Goal: Task Accomplishment & Management: Manage account settings

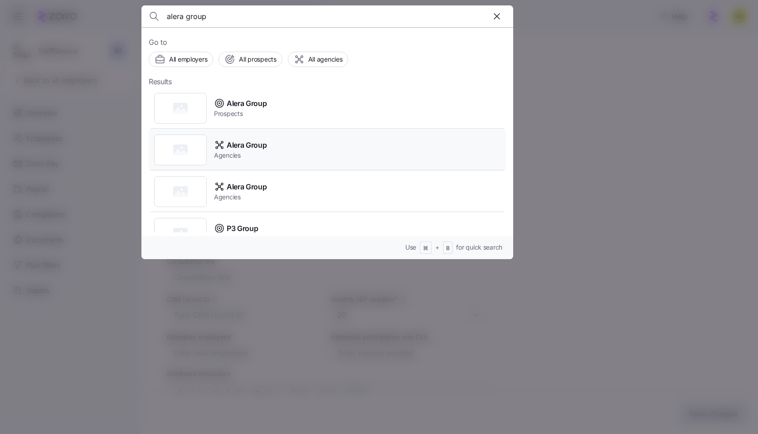
type input "alera group"
click at [311, 155] on div "Alera Group Agencies" at bounding box center [327, 150] width 357 height 42
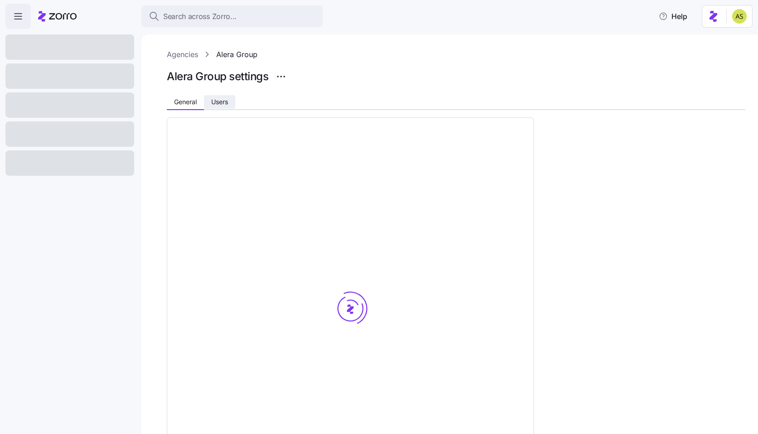
click at [225, 97] on button "Users" at bounding box center [219, 102] width 31 height 14
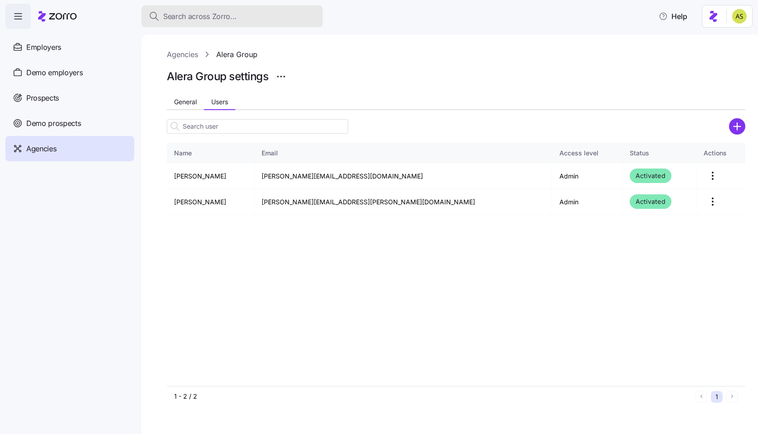
click at [282, 19] on div "Search across Zorro..." at bounding box center [232, 16] width 167 height 11
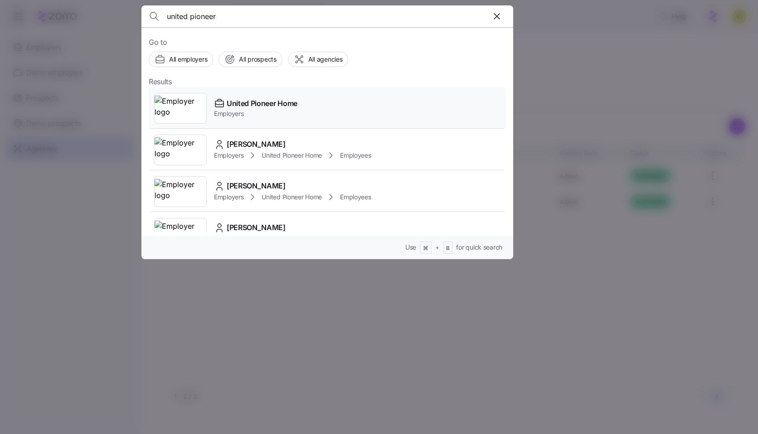
type input "united pioneer"
click at [283, 109] on span "Employers" at bounding box center [255, 113] width 83 height 9
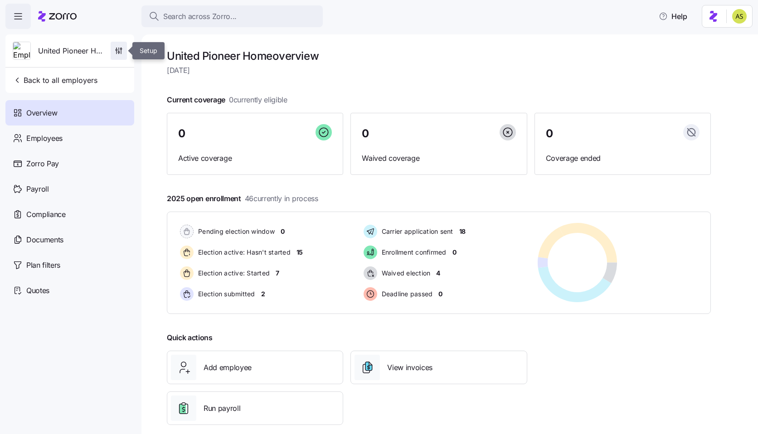
click at [117, 47] on icon "button" at bounding box center [118, 50] width 9 height 9
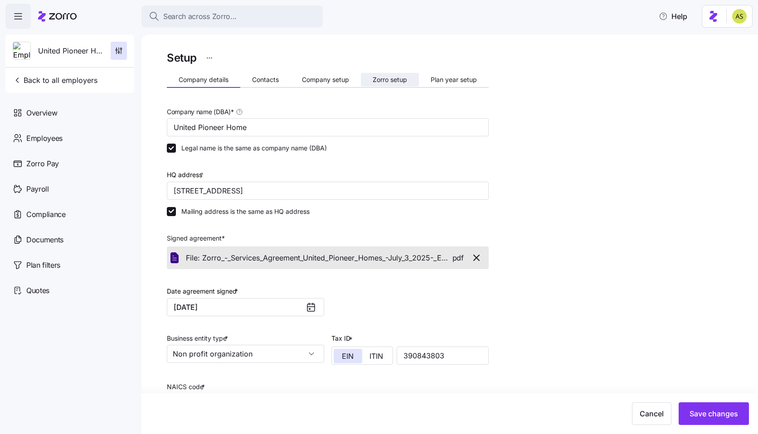
click at [405, 81] on span "Zorro setup" at bounding box center [390, 80] width 34 height 6
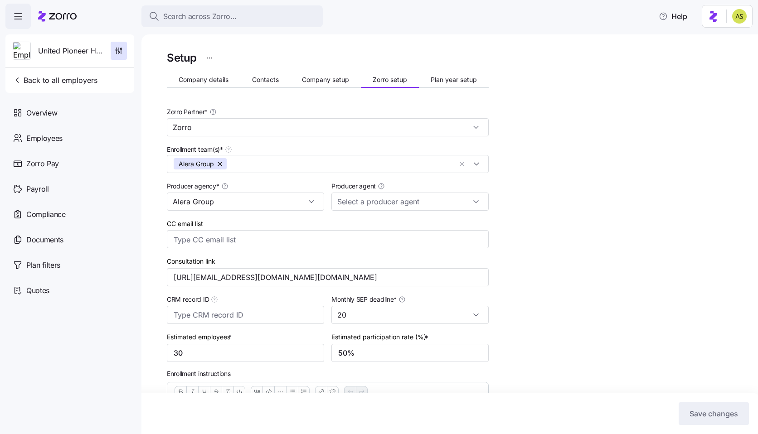
type input "[PERSON_NAME] ([PERSON_NAME][EMAIL_ADDRESS][DOMAIN_NAME])"
click at [444, 207] on input "[PERSON_NAME] ([PERSON_NAME][EMAIL_ADDRESS][DOMAIN_NAME])" at bounding box center [409, 202] width 157 height 18
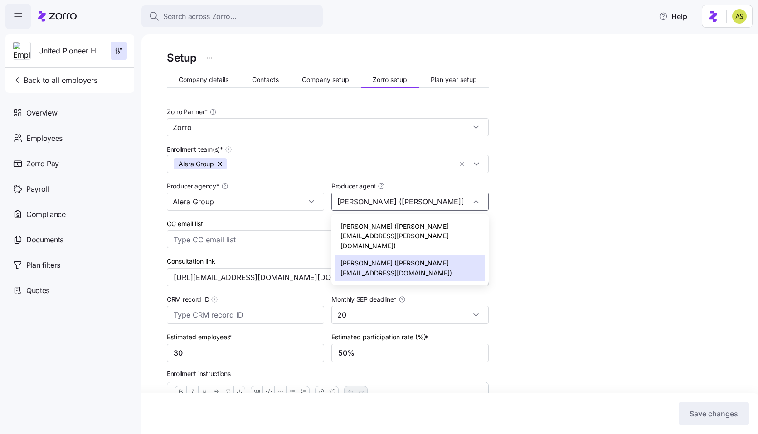
click at [526, 190] on div "Setup Company details Contacts Company setup Zorro setup Plan year setup Zorro …" at bounding box center [456, 288] width 579 height 478
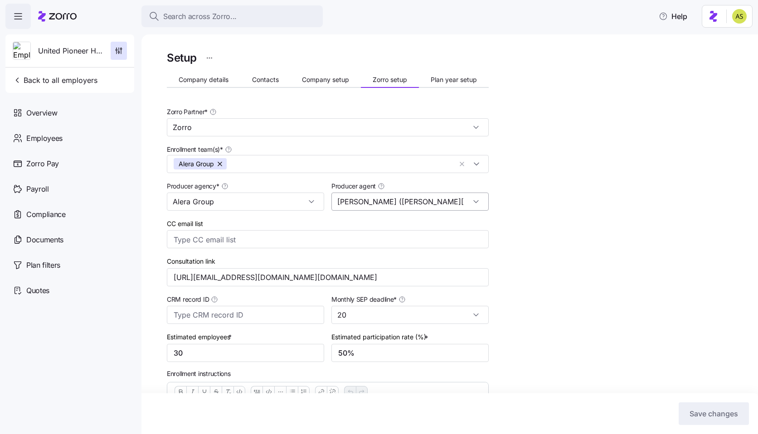
click at [480, 201] on div "[PERSON_NAME] ([PERSON_NAME][EMAIL_ADDRESS][DOMAIN_NAME])" at bounding box center [409, 202] width 157 height 18
click at [398, 114] on div "Zorro Partner * Zorro" at bounding box center [328, 121] width 322 height 30
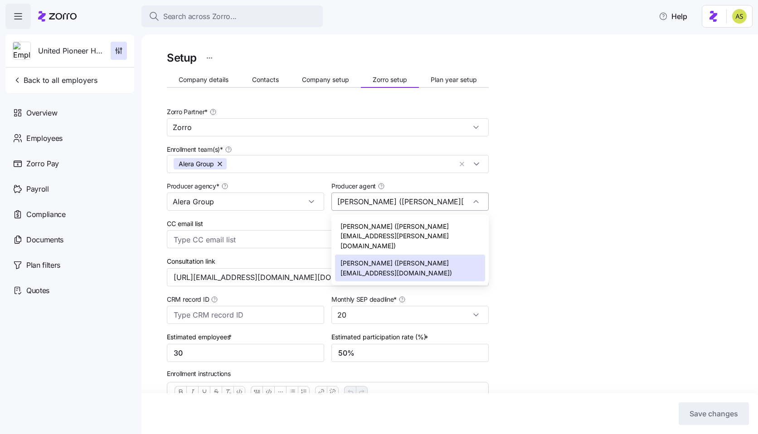
click at [386, 206] on input "[PERSON_NAME] ([PERSON_NAME][EMAIL_ADDRESS][DOMAIN_NAME])" at bounding box center [409, 202] width 157 height 18
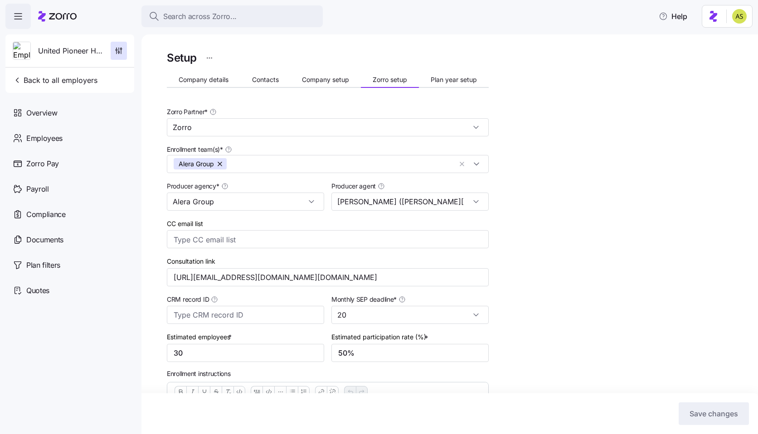
click at [538, 207] on div "Setup Company details Contacts Company setup Zorro setup Plan year setup Zorro …" at bounding box center [456, 376] width 579 height 654
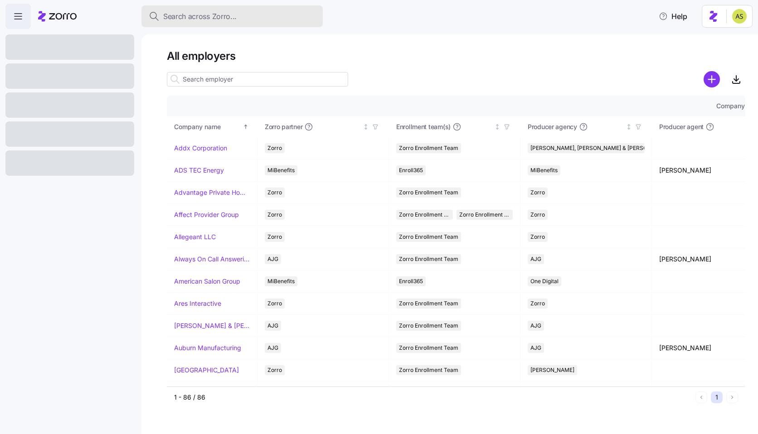
click at [255, 10] on button "Search across Zorro..." at bounding box center [231, 16] width 181 height 22
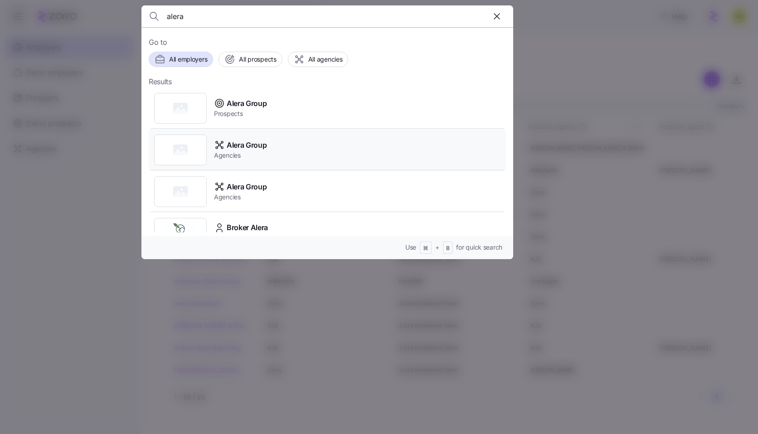
type input "alera"
click at [317, 144] on div "Alera Group Agencies" at bounding box center [327, 150] width 357 height 42
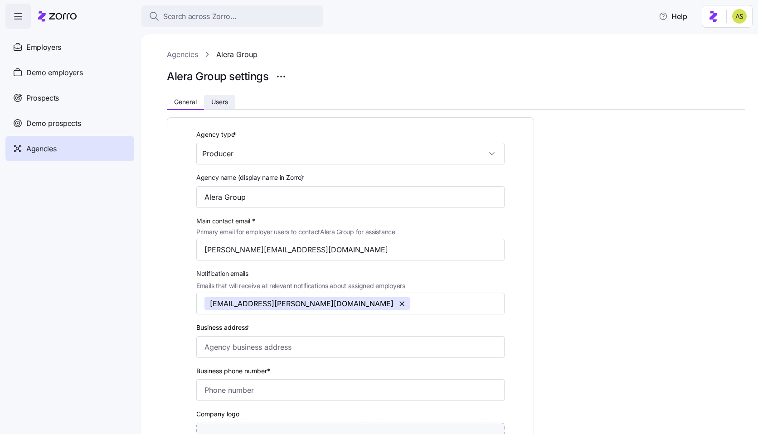
click at [222, 102] on span "Users" at bounding box center [219, 102] width 17 height 6
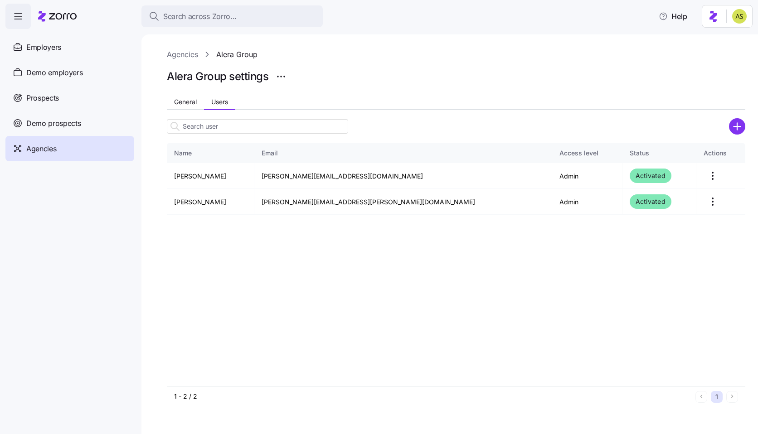
click at [737, 123] on icon "add icon" at bounding box center [737, 126] width 0 height 7
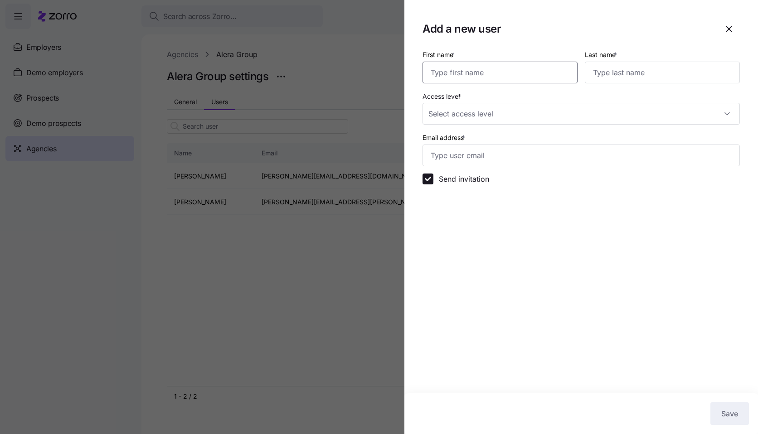
click at [538, 78] on input "First name *" at bounding box center [500, 73] width 155 height 22
type input "Zorro"
click at [629, 77] on input "Last name *" at bounding box center [662, 73] width 155 height 22
type input "Temporary"
click at [567, 110] on input "Access level *" at bounding box center [581, 114] width 317 height 22
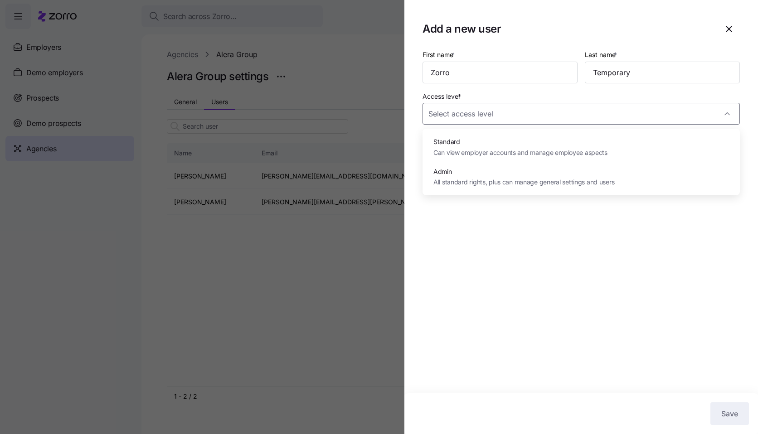
click at [551, 144] on span "Standard" at bounding box center [520, 142] width 174 height 10
type input "Standard"
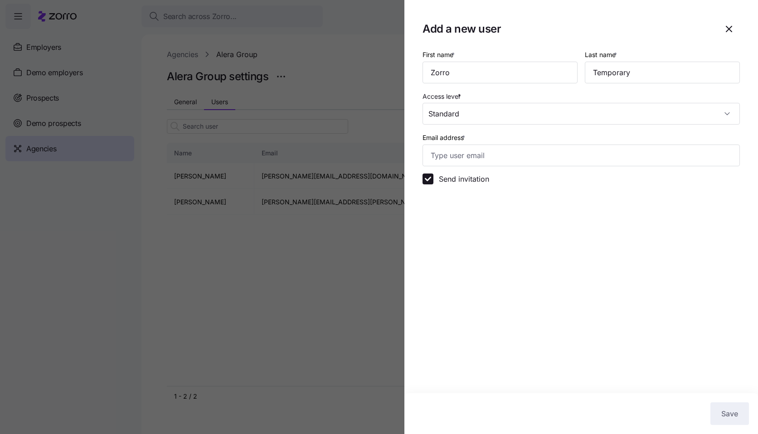
click at [472, 180] on label "Send invitation" at bounding box center [461, 179] width 56 height 11
click at [433, 180] on input "Send invitation" at bounding box center [428, 179] width 11 height 11
checkbox input "false"
click at [532, 154] on input "Email address *" at bounding box center [581, 156] width 317 height 22
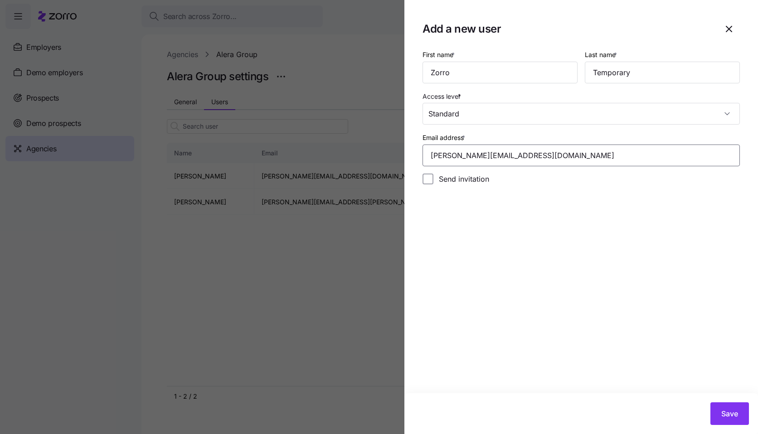
type input "amit.s@myzorro.co"
click at [570, 323] on section "Add a new user First name * Zorro Last name * Temporary Access level * Standard…" at bounding box center [581, 217] width 354 height 434
click at [729, 417] on span "Save" at bounding box center [729, 414] width 17 height 11
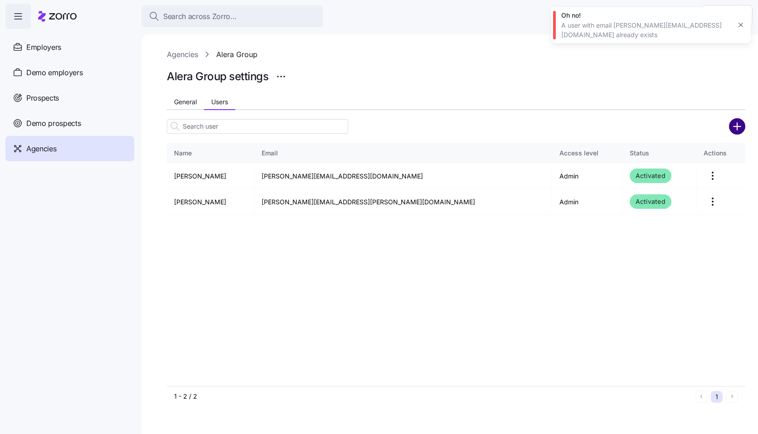
click at [733, 129] on circle "add icon" at bounding box center [737, 126] width 15 height 15
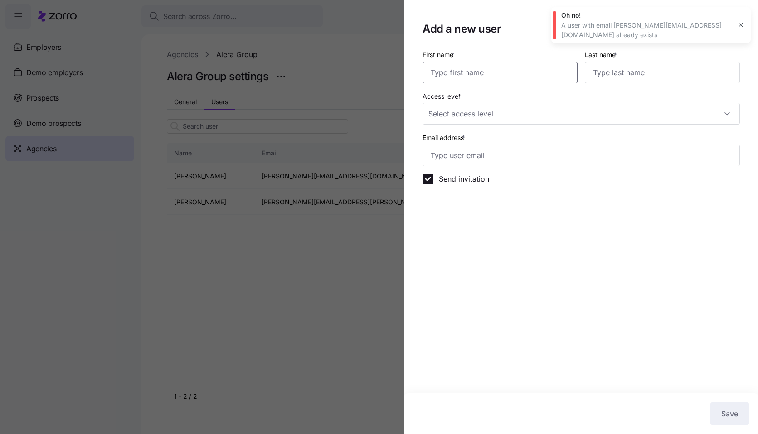
click at [505, 72] on input "First name *" at bounding box center [500, 73] width 155 height 22
type input "Zorro"
type input "Temporary"
click at [559, 108] on input "Access level *" at bounding box center [581, 114] width 317 height 22
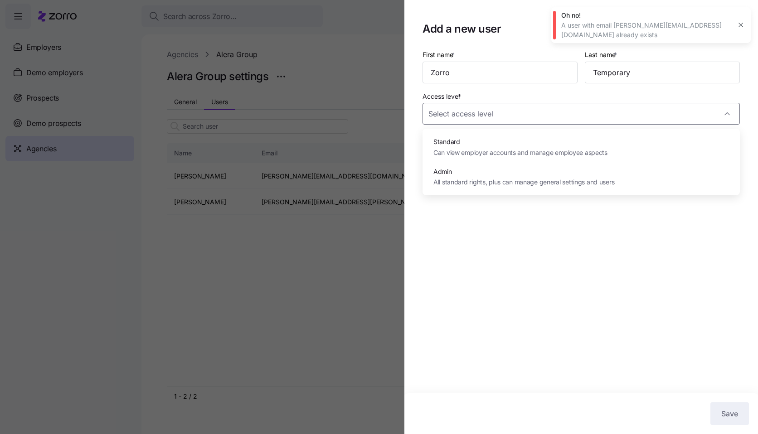
click at [523, 148] on span "Can view employer accounts and manage employee aspects" at bounding box center [520, 153] width 174 height 10
type input "Standard"
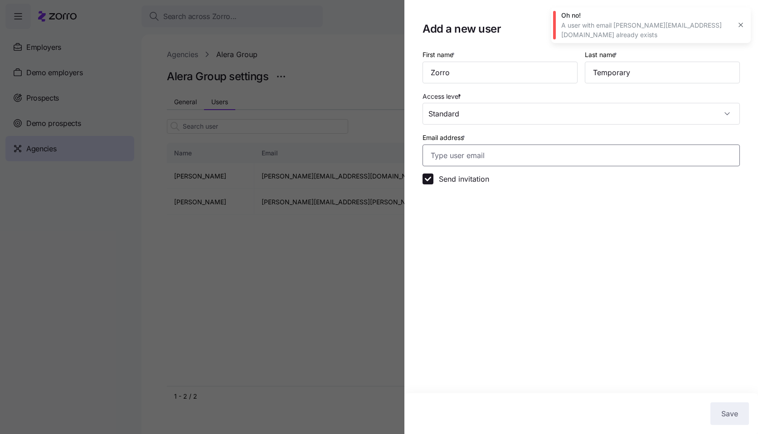
click at [506, 161] on input "Email address *" at bounding box center [581, 156] width 317 height 22
type input "amit.s+zorroTemp@myzorro.co"
click at [443, 171] on div "Send invitation" at bounding box center [581, 179] width 325 height 18
click at [432, 179] on input "Send invitation" at bounding box center [428, 179] width 11 height 11
checkbox input "false"
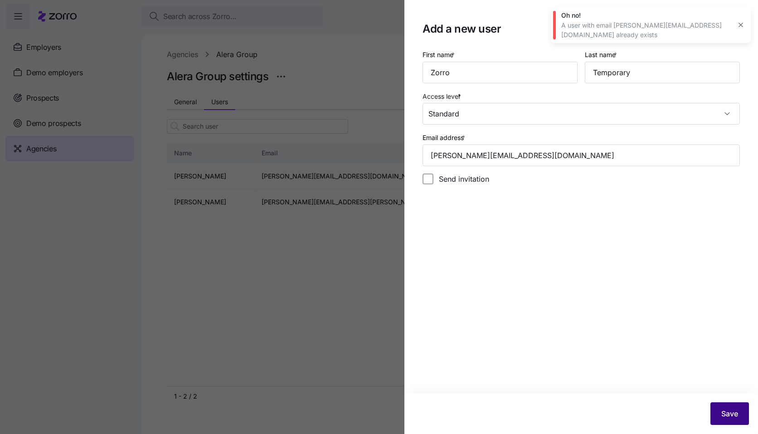
click at [717, 421] on button "Save" at bounding box center [729, 414] width 39 height 23
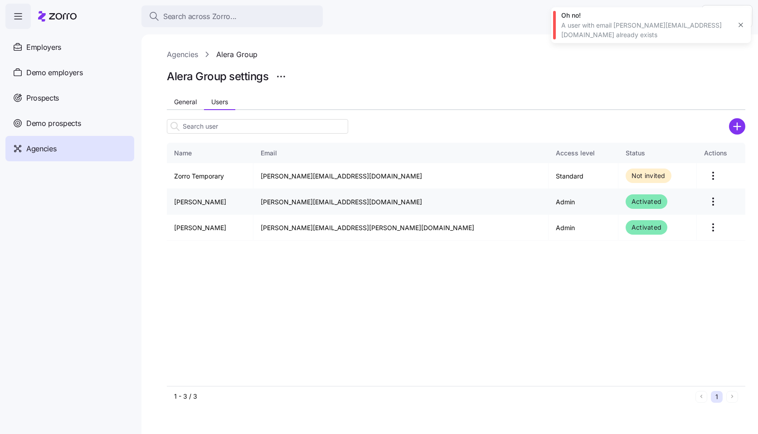
click at [692, 202] on html "Search across Zorro... Help Employers Demo employers Prospects Demo prospects A…" at bounding box center [379, 214] width 758 height 429
click at [596, 312] on html "Search across Zorro... Help Employers Demo employers Prospects Demo prospects A…" at bounding box center [379, 214] width 758 height 429
click at [739, 21] on icon "button" at bounding box center [740, 24] width 7 height 7
click at [175, 51] on link "Agencies" at bounding box center [182, 54] width 31 height 11
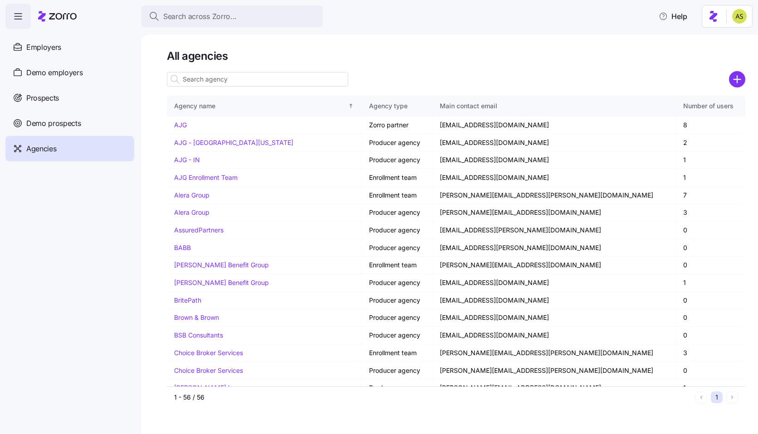
click at [249, 75] on input at bounding box center [257, 79] width 181 height 15
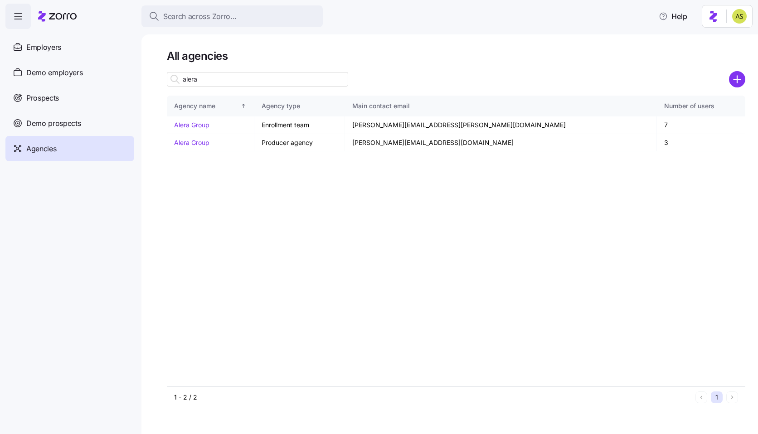
type input "alera"
click at [93, 153] on div "Agencies" at bounding box center [69, 148] width 129 height 25
click at [191, 144] on link "Alera Group" at bounding box center [191, 143] width 35 height 8
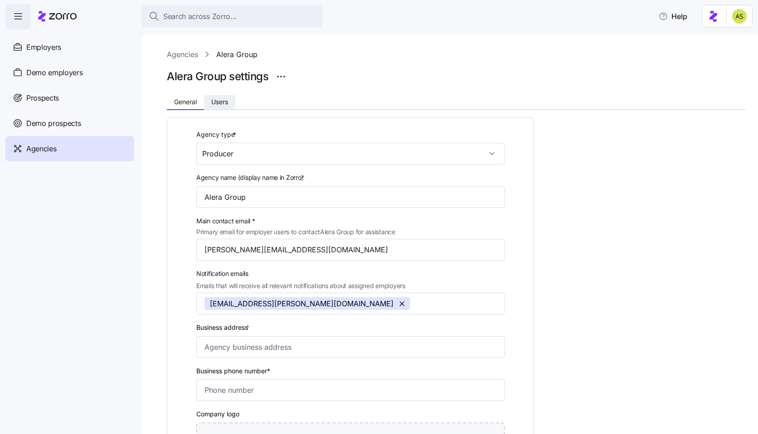
click at [223, 104] on span "Users" at bounding box center [219, 102] width 17 height 6
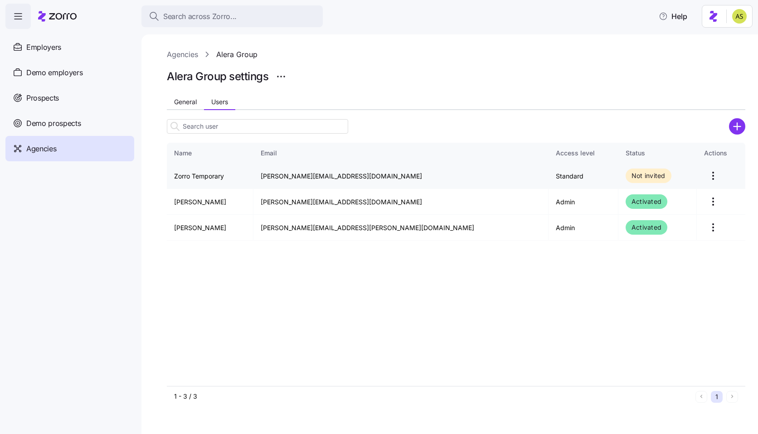
click at [693, 175] on html "Search across Zorro... Help Employers Demo employers Prospects Demo prospects A…" at bounding box center [379, 214] width 758 height 429
click at [650, 226] on div "Delete" at bounding box center [658, 227] width 83 height 15
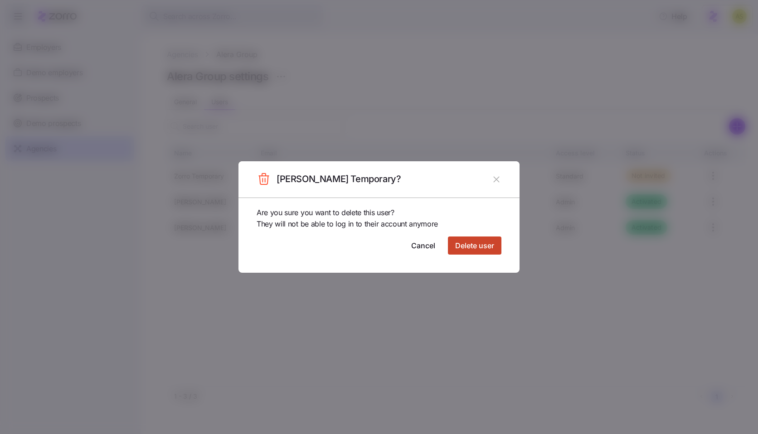
click at [480, 242] on span "Delete user" at bounding box center [474, 245] width 39 height 11
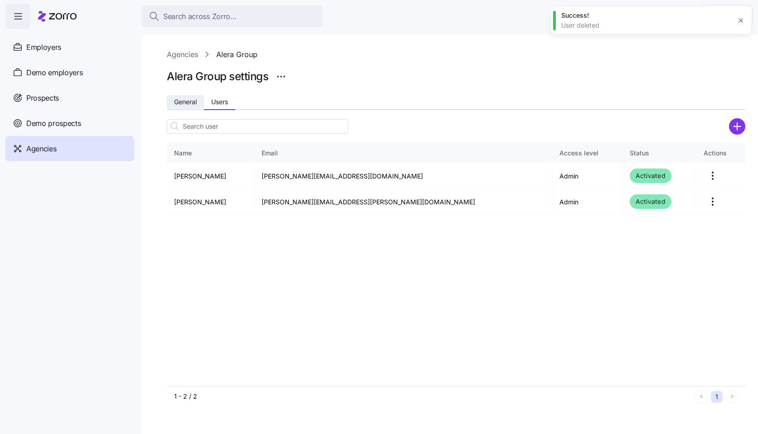
click at [192, 102] on span "General" at bounding box center [185, 102] width 23 height 6
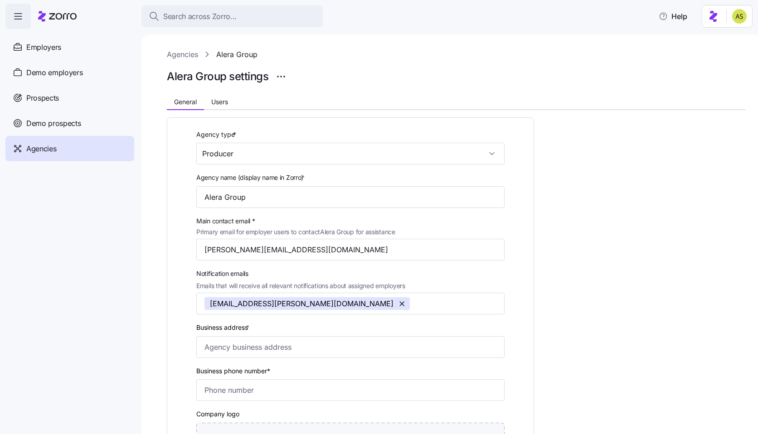
click at [60, 141] on div "Agencies" at bounding box center [69, 148] width 129 height 25
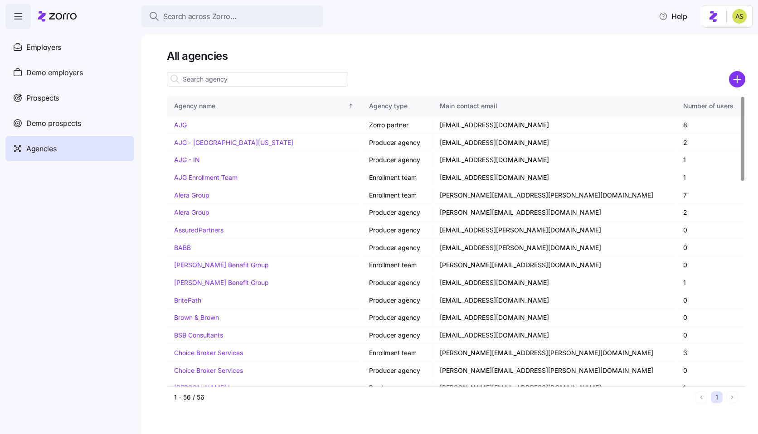
click at [210, 78] on input at bounding box center [257, 79] width 181 height 15
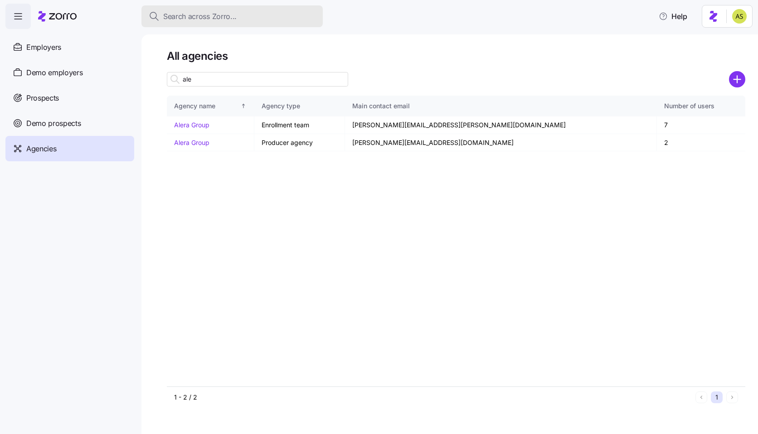
type input "ale"
click at [209, 126] on link "Alera Group" at bounding box center [191, 125] width 35 height 8
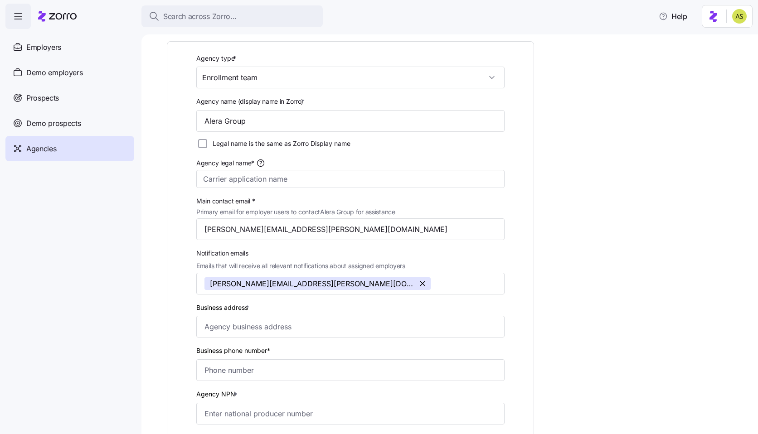
scroll to position [87, 0]
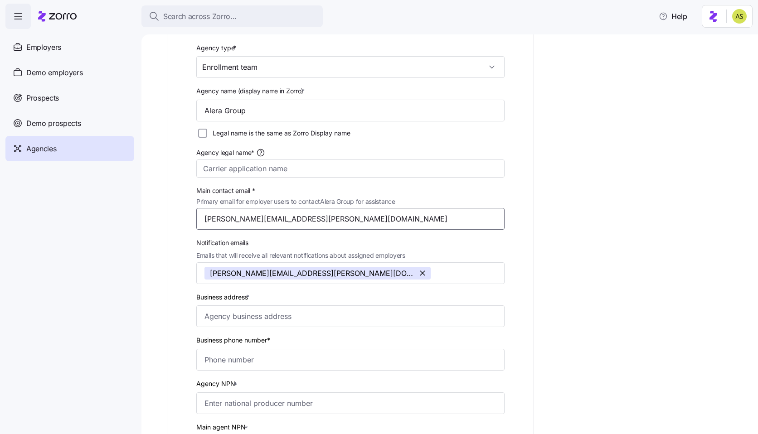
click at [252, 220] on input "[PERSON_NAME][EMAIL_ADDRESS][PERSON_NAME][DOMAIN_NAME]" at bounding box center [350, 219] width 308 height 22
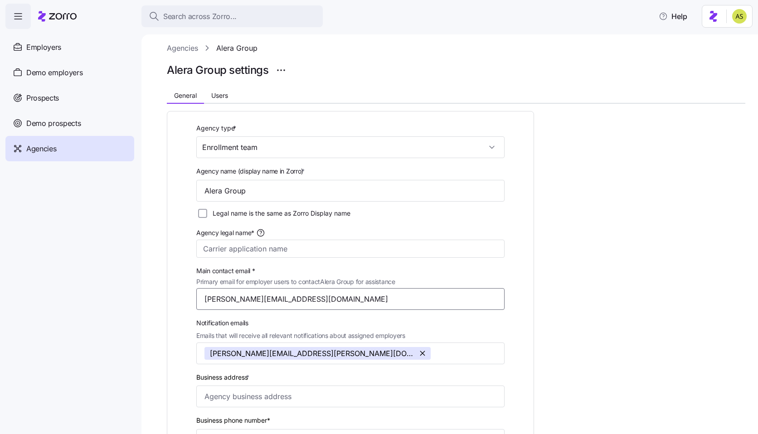
scroll to position [5, 0]
type input "[PERSON_NAME][EMAIL_ADDRESS][PERSON_NAME][DOMAIN_NAME]"
click at [131, 282] on nav "Employers Demo employers Prospects Demo prospects Agencies" at bounding box center [70, 231] width 141 height 405
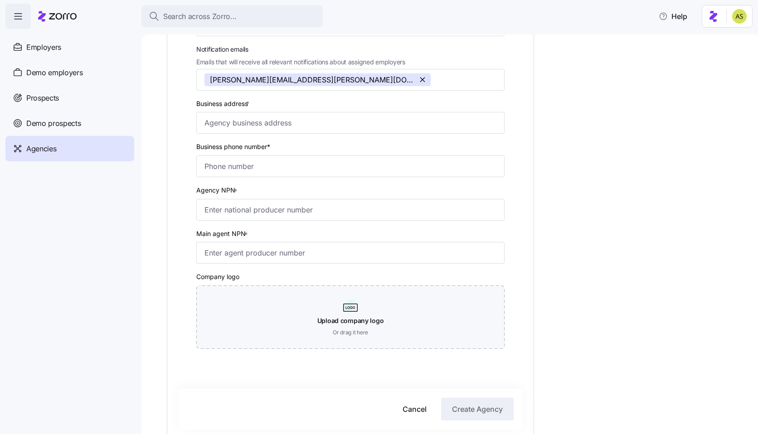
scroll to position [340, 0]
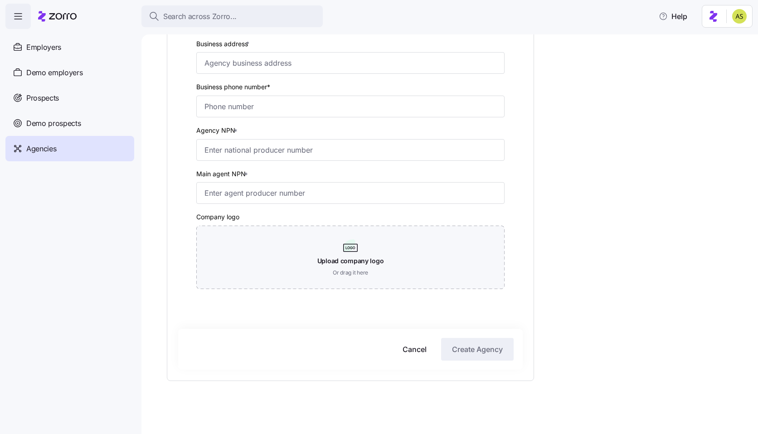
click at [566, 306] on div "Agency type * Enrollment team Agency name (display name in Zorro) * Alera Group…" at bounding box center [456, 97] width 579 height 655
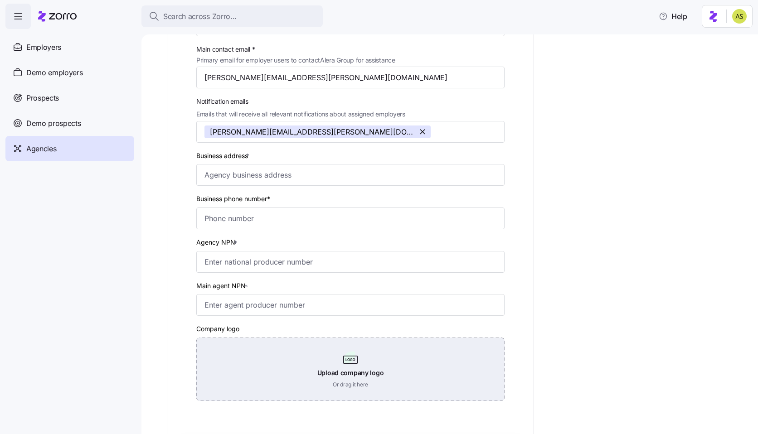
scroll to position [156, 0]
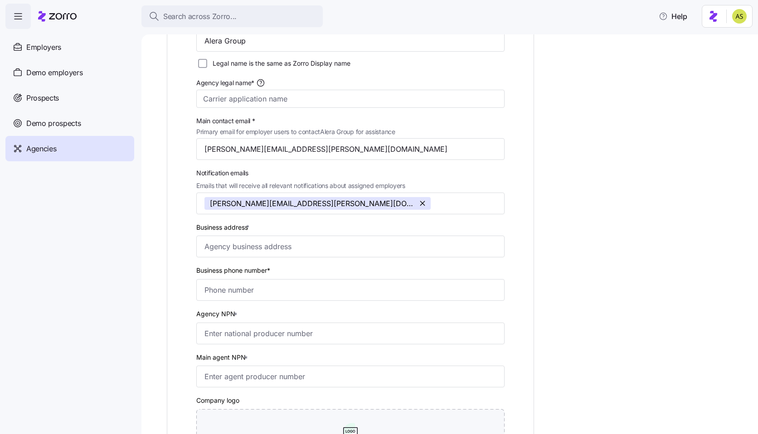
click at [138, 196] on nav "Employers Demo employers Prospects Demo prospects Agencies" at bounding box center [70, 231] width 141 height 405
click at [248, 151] on input "[PERSON_NAME][EMAIL_ADDRESS][PERSON_NAME][DOMAIN_NAME]" at bounding box center [350, 149] width 308 height 22
paste input "[PERSON_NAME][EMAIL_ADDRESS][PERSON_NAME][DOMAIN_NAME]"
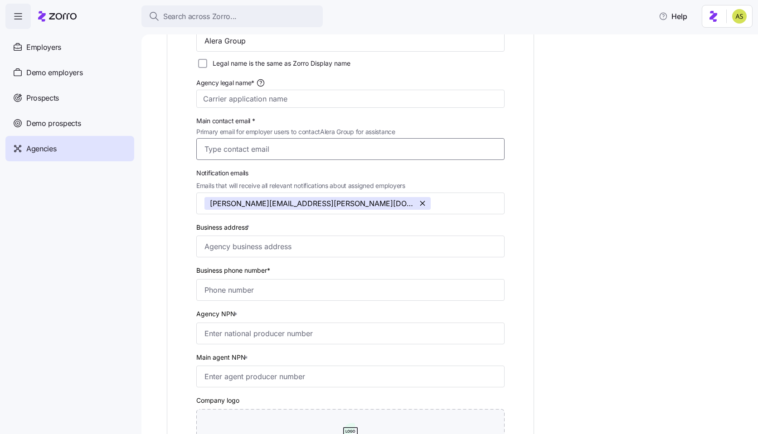
type input "[PERSON_NAME][EMAIL_ADDRESS][PERSON_NAME][DOMAIN_NAME]"
click at [171, 171] on div "Agency type * Enrollment team Agency name (display name in Zorro) * Alera Group…" at bounding box center [350, 263] width 367 height 604
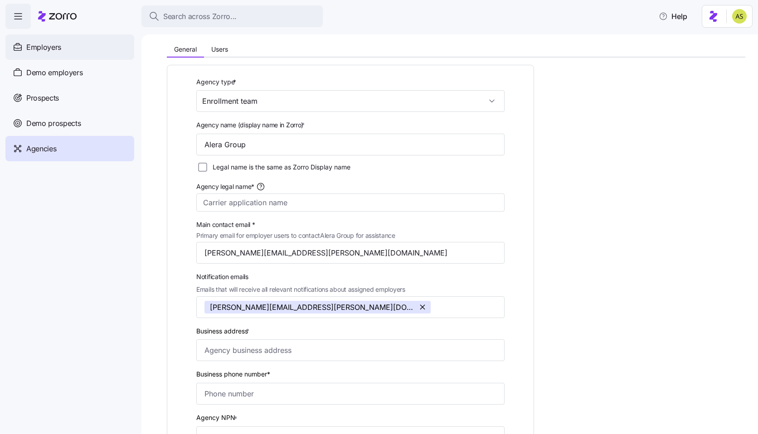
scroll to position [35, 0]
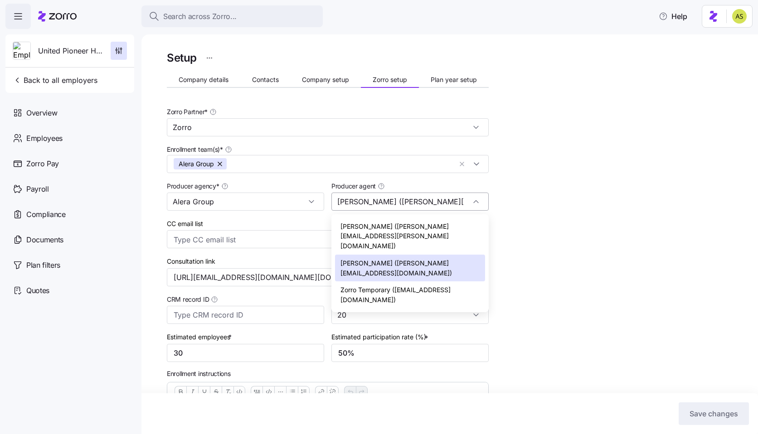
click at [397, 199] on input "[PERSON_NAME] ([PERSON_NAME][EMAIL_ADDRESS][DOMAIN_NAME])" at bounding box center [409, 202] width 157 height 18
click at [368, 285] on span "Zorro Temporary ([EMAIL_ADDRESS][DOMAIN_NAME])" at bounding box center [409, 294] width 139 height 19
type input "Zorro Temporary ([EMAIL_ADDRESS][DOMAIN_NAME])"
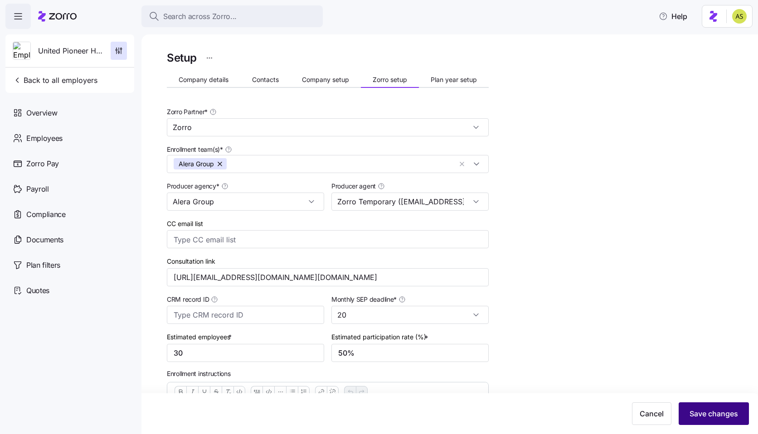
click at [724, 419] on span "Save changes" at bounding box center [714, 414] width 49 height 11
click at [183, 74] on button "Company details" at bounding box center [203, 80] width 73 height 14
click at [380, 197] on input "Zorro Temporary ([EMAIL_ADDRESS][DOMAIN_NAME])" at bounding box center [409, 202] width 157 height 18
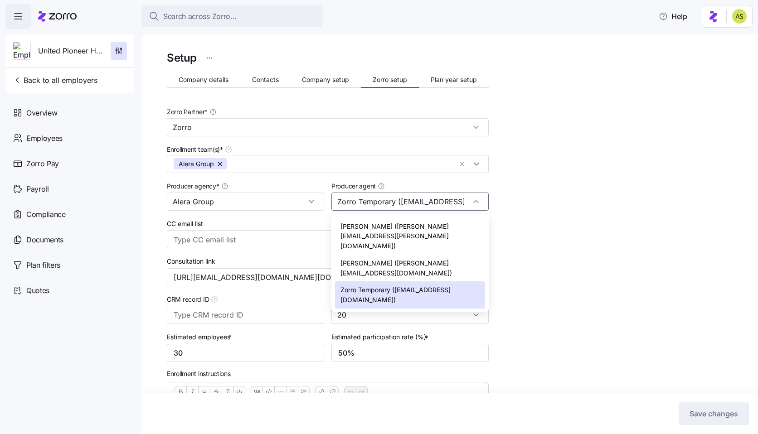
click at [659, 241] on div "Setup Company details Contacts Company setup Zorro setup Plan year setup Zorro …" at bounding box center [456, 376] width 579 height 654
click at [445, 204] on input "Zorro Temporary ([EMAIL_ADDRESS][DOMAIN_NAME])" at bounding box center [409, 202] width 157 height 18
click at [419, 258] on span "[PERSON_NAME] ([PERSON_NAME][EMAIL_ADDRESS][DOMAIN_NAME])" at bounding box center [409, 267] width 139 height 19
type input "[PERSON_NAME] ([PERSON_NAME][EMAIL_ADDRESS][DOMAIN_NAME])"
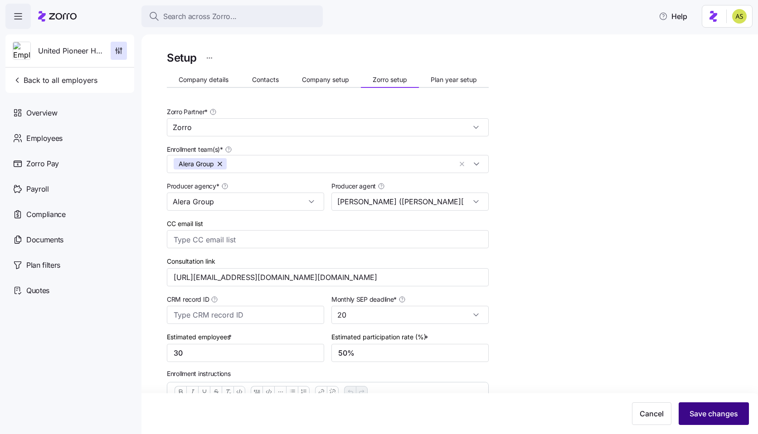
click at [705, 419] on span "Save changes" at bounding box center [714, 414] width 49 height 11
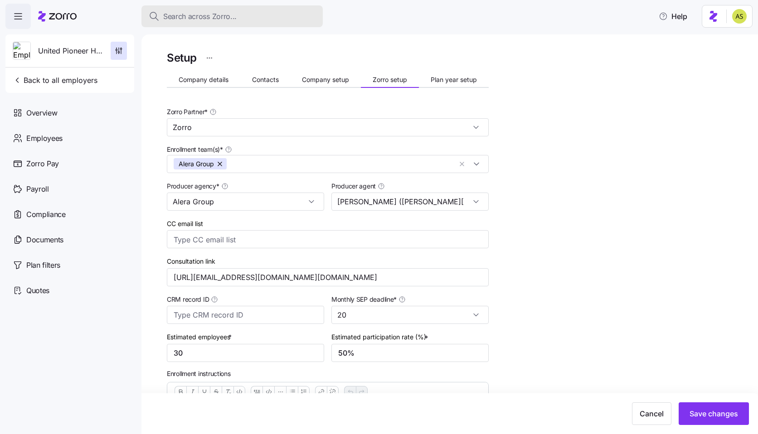
click at [168, 18] on span "Search across Zorro..." at bounding box center [199, 16] width 73 height 11
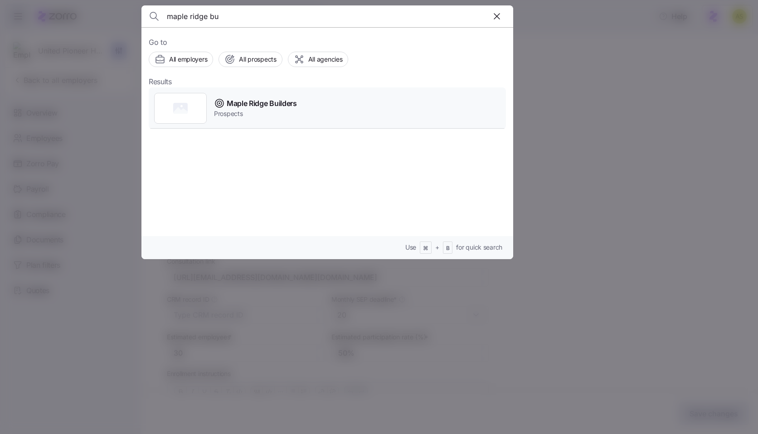
type input "maple ridge bu"
click at [248, 102] on span "Maple Ridge Builders" at bounding box center [262, 103] width 70 height 11
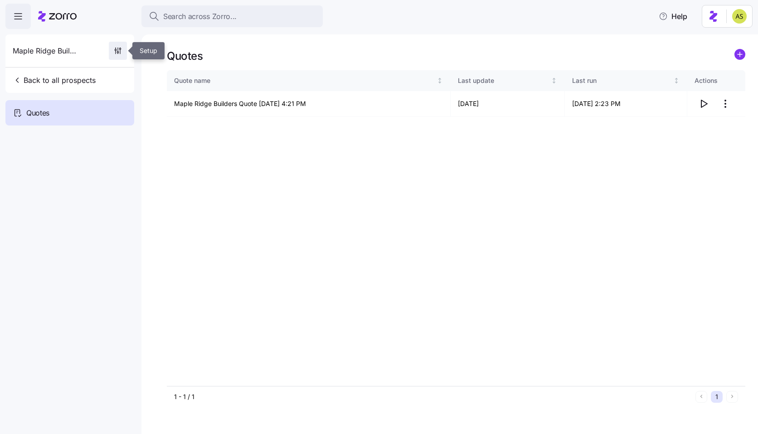
click at [117, 48] on icon "button" at bounding box center [117, 50] width 9 height 9
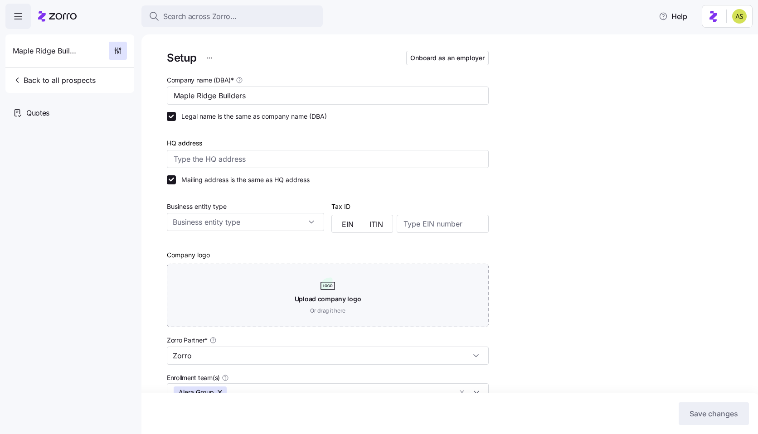
click at [207, 58] on html "Search across Zorro... Help Maple Ridge Builders Back to all prospects Quotes S…" at bounding box center [379, 214] width 758 height 429
click at [272, 29] on html "Search across Zorro... Help Maple Ridge Builders Back to all prospects Quotes S…" at bounding box center [379, 214] width 758 height 429
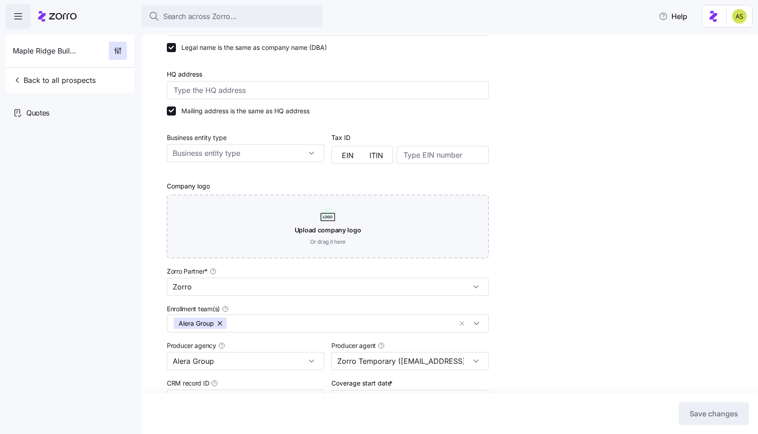
scroll to position [173, 0]
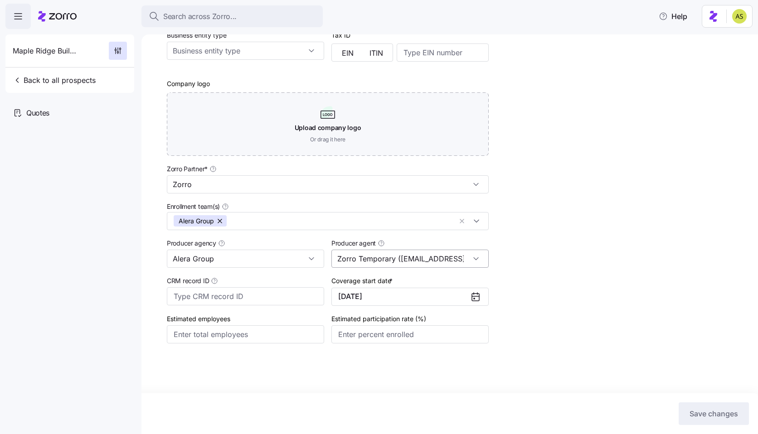
click at [404, 258] on input "Zorro Temporary (amit.s+zorrotemp@myzorro.co)" at bounding box center [409, 259] width 157 height 18
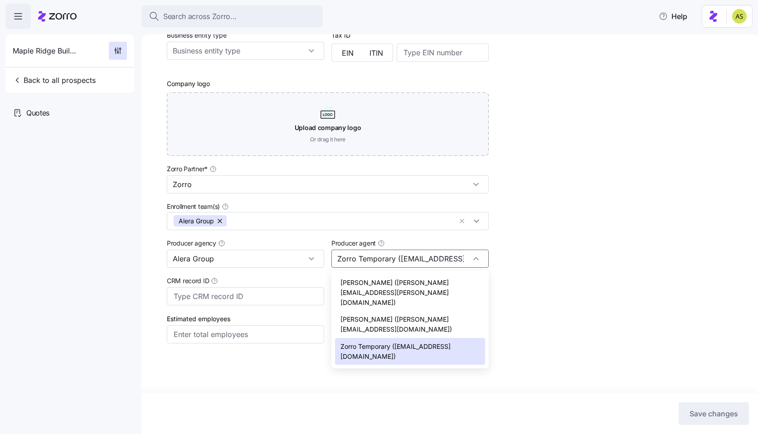
click at [417, 285] on span "Amy Measner (amy.measner@aleragroup.com)" at bounding box center [409, 292] width 139 height 29
type input "Amy Measner (amy.measner@aleragroup.com)"
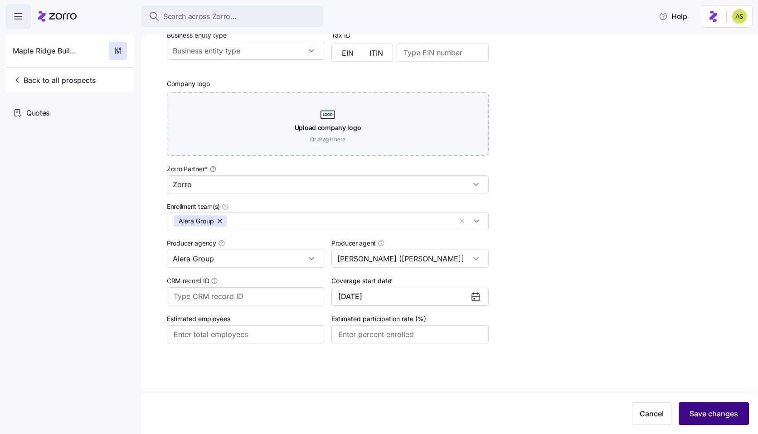
click at [713, 414] on span "Save changes" at bounding box center [714, 414] width 49 height 11
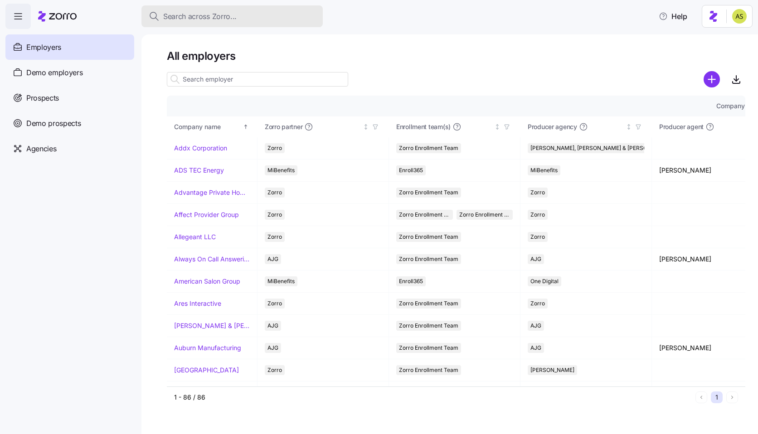
click at [243, 20] on div "Search across Zorro..." at bounding box center [232, 16] width 167 height 11
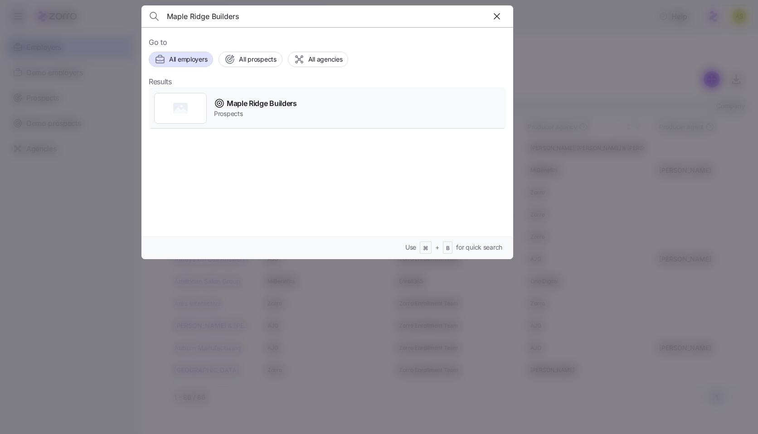
type input "Maple Ridge Builders"
click at [273, 107] on span "Maple Ridge Builders" at bounding box center [262, 103] width 70 height 11
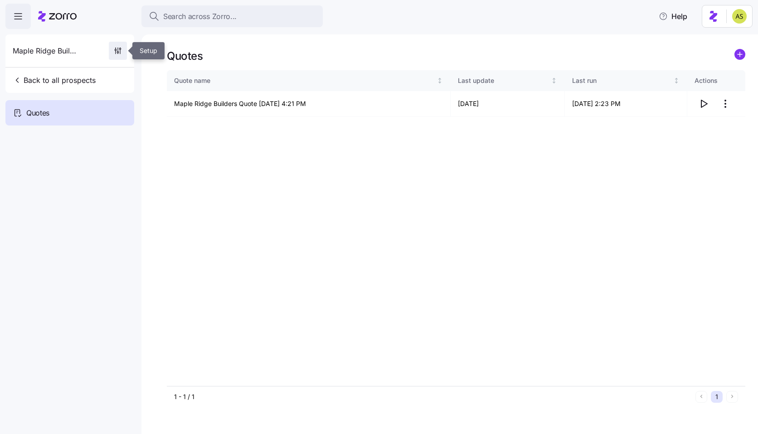
click at [120, 50] on icon "button" at bounding box center [120, 52] width 0 height 4
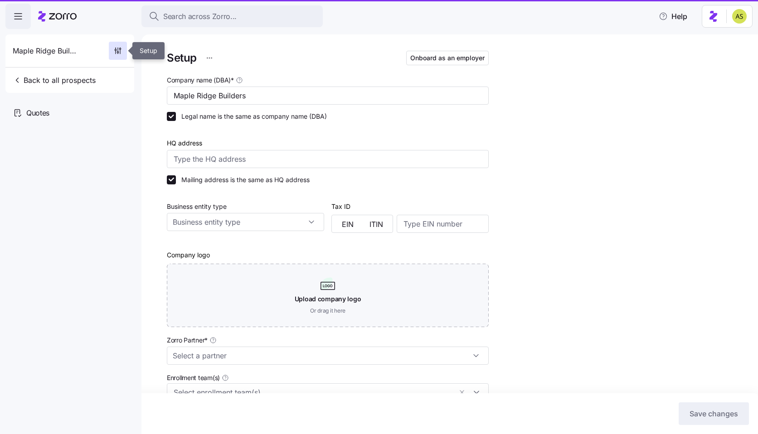
type input "[PERSON_NAME] ([PERSON_NAME][EMAIL_ADDRESS][PERSON_NAME][DOMAIN_NAME])"
type input "Zorro"
type input "Alera Group"
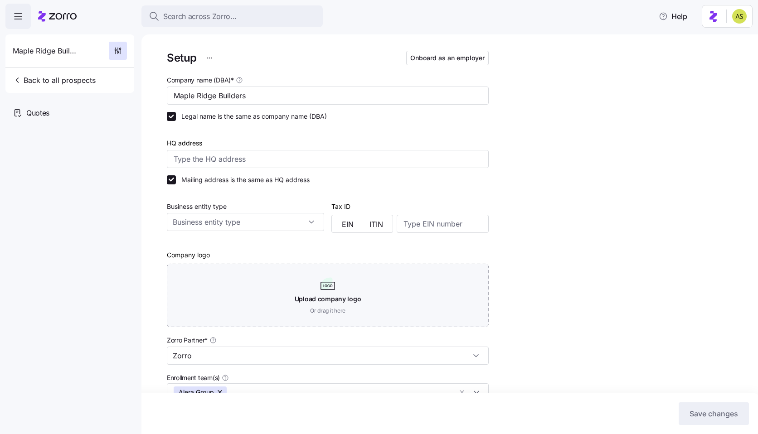
click at [73, 19] on icon at bounding box center [57, 16] width 39 height 11
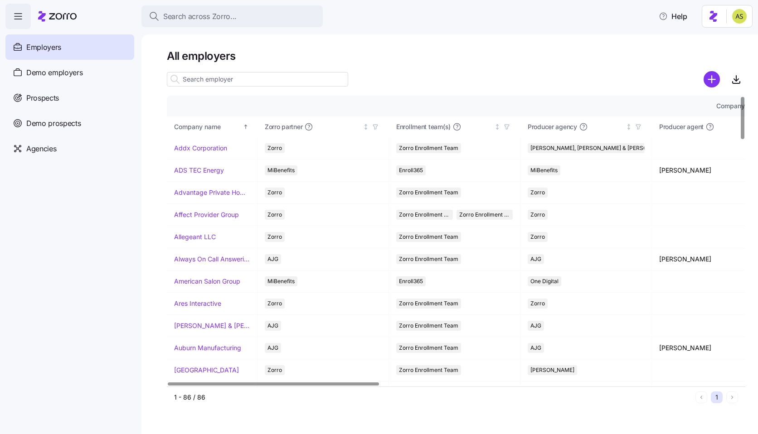
click at [273, 81] on input at bounding box center [257, 79] width 181 height 15
paste input "Maple Ridge Builders"
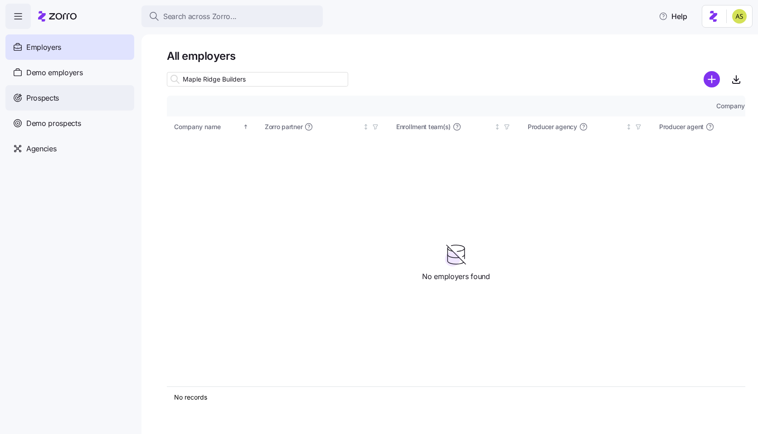
type input "Maple Ridge Builders"
click at [94, 96] on div "Prospects" at bounding box center [69, 97] width 129 height 25
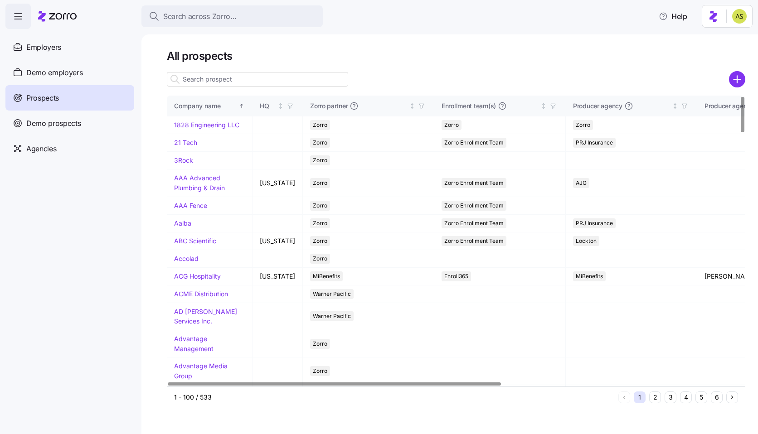
click at [254, 78] on input at bounding box center [257, 79] width 181 height 15
paste input "Maple Ridge Builders"
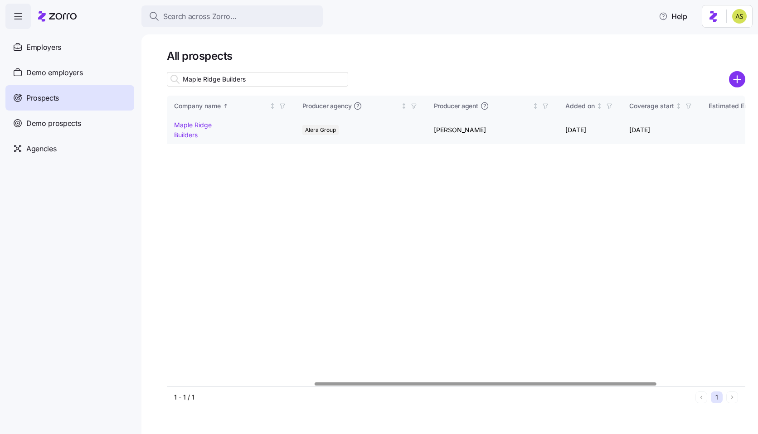
scroll to position [0, 252]
type input "Maple Ridge Builders"
click at [173, 129] on td "Maple Ridge Builders" at bounding box center [202, 130] width 70 height 27
click at [190, 142] on td "Maple Ridge Builders" at bounding box center [202, 130] width 70 height 27
click at [194, 129] on td "Maple Ridge Builders" at bounding box center [202, 130] width 70 height 27
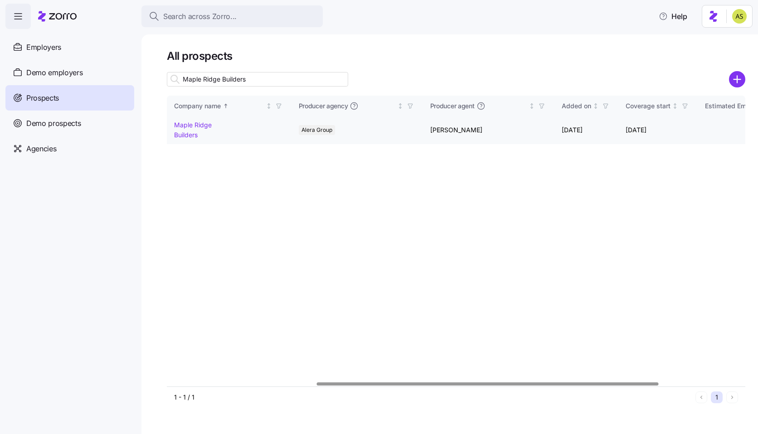
click at [194, 138] on link "Maple Ridge Builders" at bounding box center [193, 130] width 38 height 18
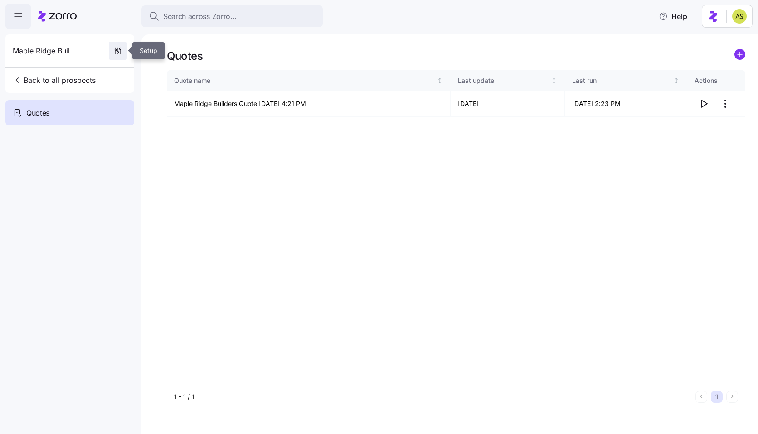
click at [119, 54] on icon "button" at bounding box center [117, 50] width 9 height 9
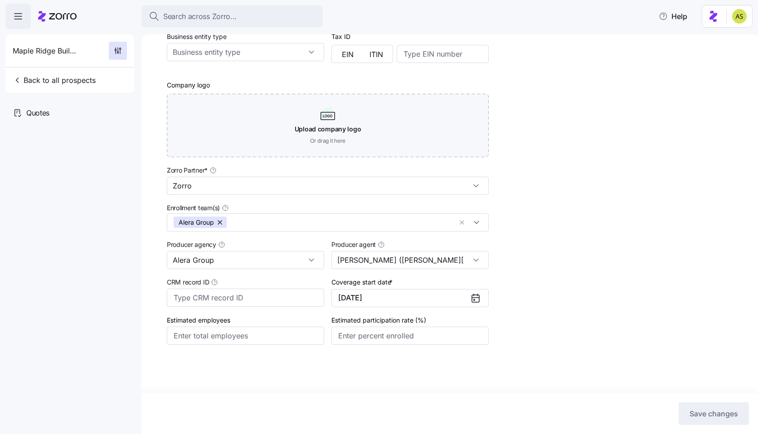
scroll to position [173, 0]
click at [385, 258] on input "Amy Measner (amy.measner@aleragroup.com)" at bounding box center [409, 259] width 157 height 18
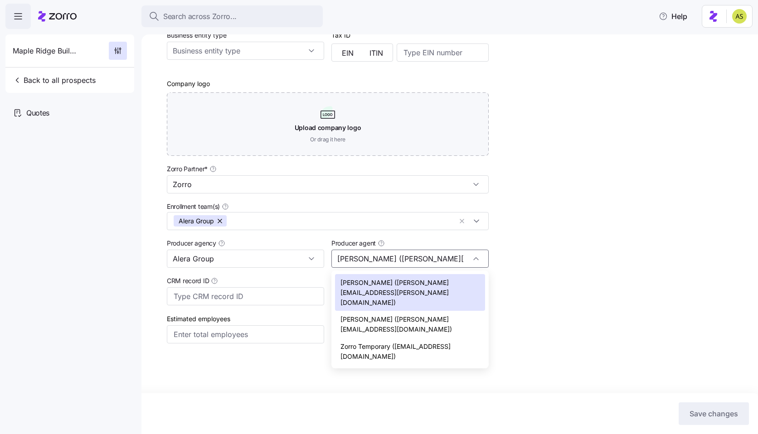
click at [383, 342] on span "Zorro Temporary (amit.s+zorrotemp@myzorro.co)" at bounding box center [409, 351] width 139 height 19
type input "Zorro Temporary (amit.s+zorrotemp@myzorro.co)"
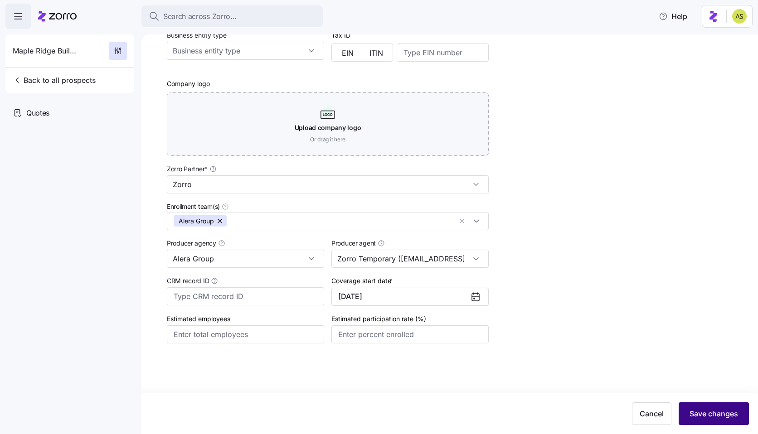
click at [708, 412] on span "Save changes" at bounding box center [714, 414] width 49 height 11
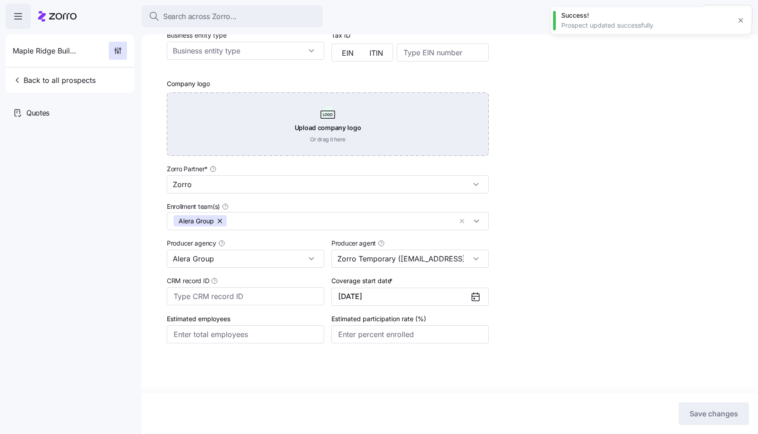
scroll to position [0, 0]
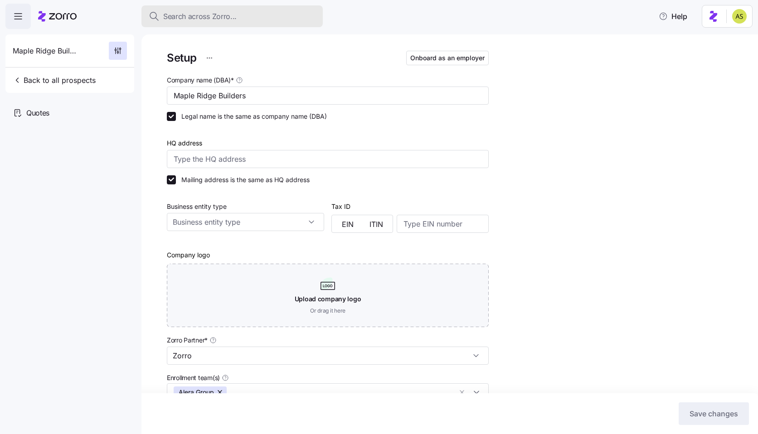
click at [221, 18] on span "Search across Zorro..." at bounding box center [199, 16] width 73 height 11
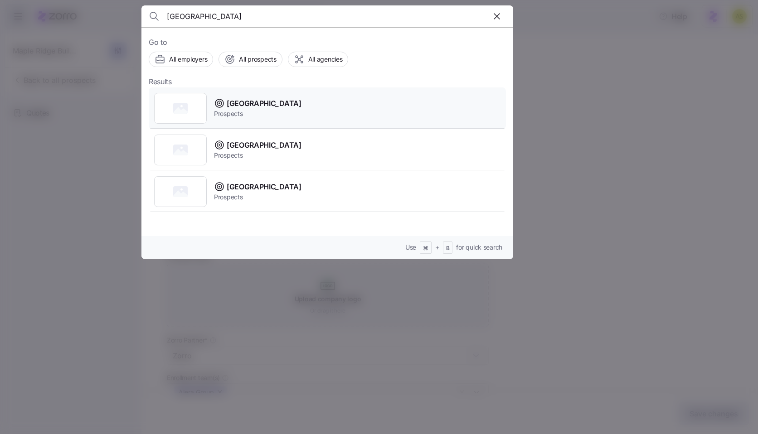
type input "Polk County"
click at [300, 107] on div "Polk County Prospects" at bounding box center [327, 109] width 357 height 42
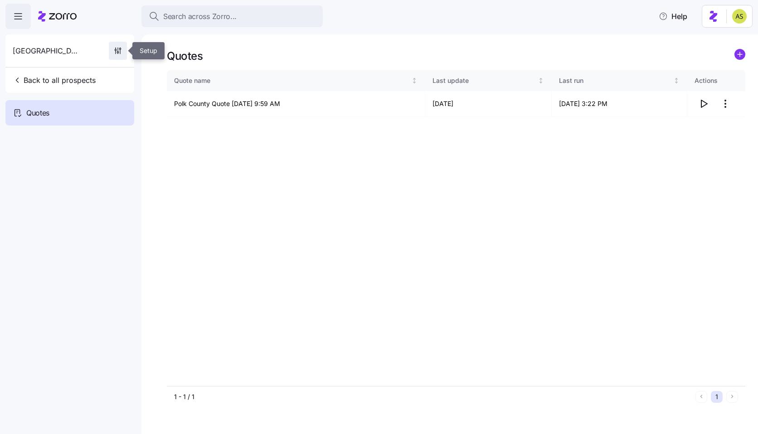
click at [117, 53] on icon "button" at bounding box center [117, 50] width 9 height 9
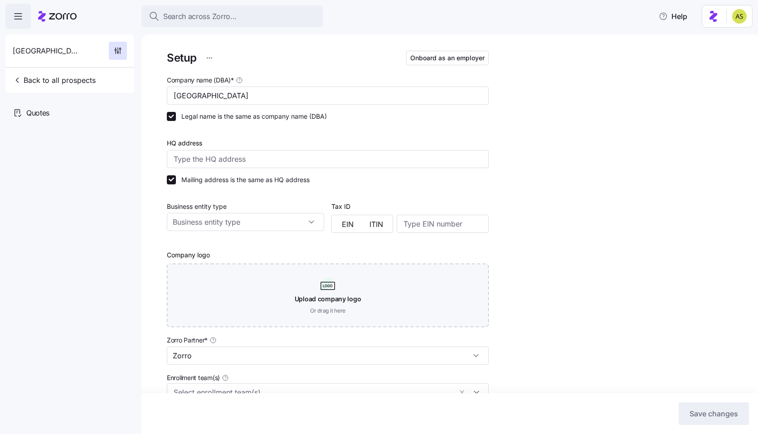
scroll to position [173, 0]
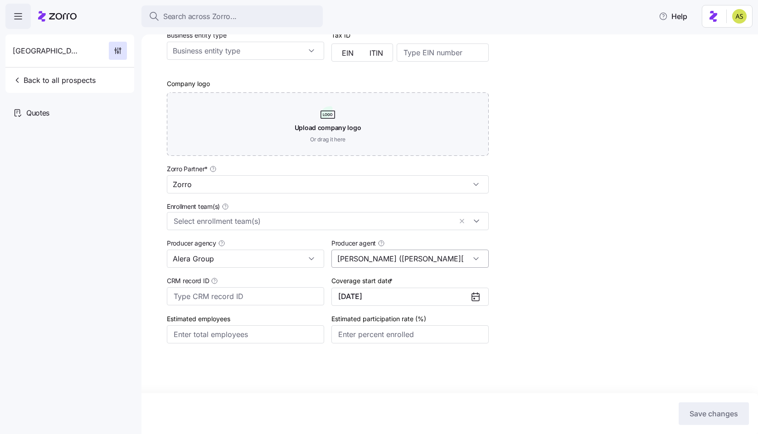
click at [434, 254] on input "Amy Measner (amy.measner@aleragroup.com)" at bounding box center [409, 259] width 157 height 18
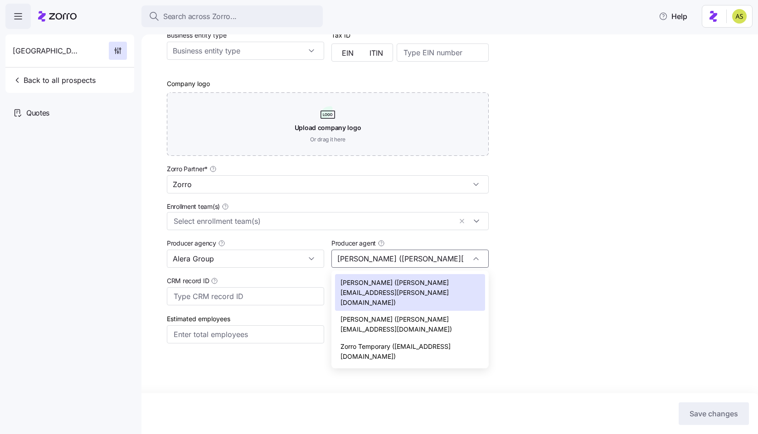
click at [430, 342] on span "Zorro Temporary (amit.s+zorrotemp@myzorro.co)" at bounding box center [409, 351] width 139 height 19
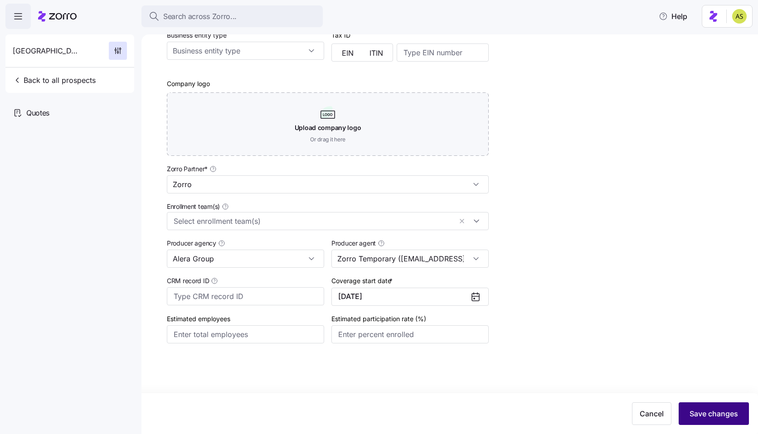
click at [706, 407] on button "Save changes" at bounding box center [714, 414] width 70 height 23
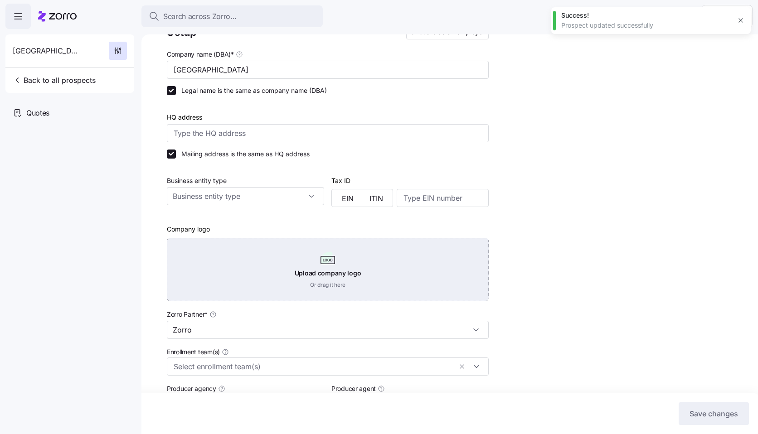
scroll to position [0, 0]
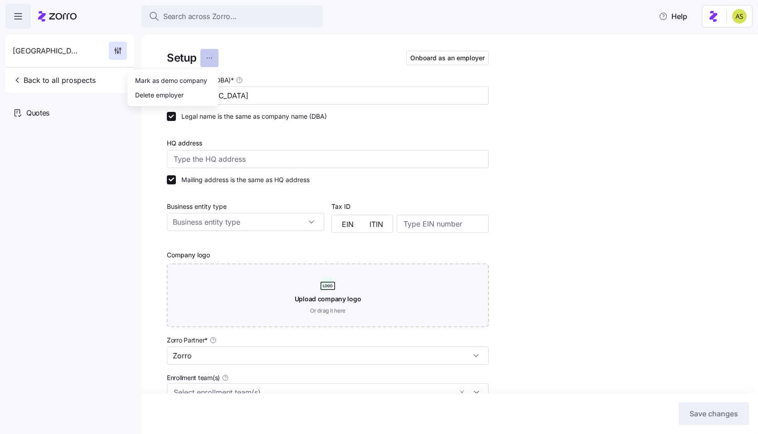
click at [212, 54] on html "Search across Zorro... Help Polk County Back to all prospects Quotes Setup Onbo…" at bounding box center [379, 214] width 758 height 429
click at [154, 42] on html "Search across Zorro... Help Polk County Back to all prospects Quotes Setup Onbo…" at bounding box center [379, 214] width 758 height 429
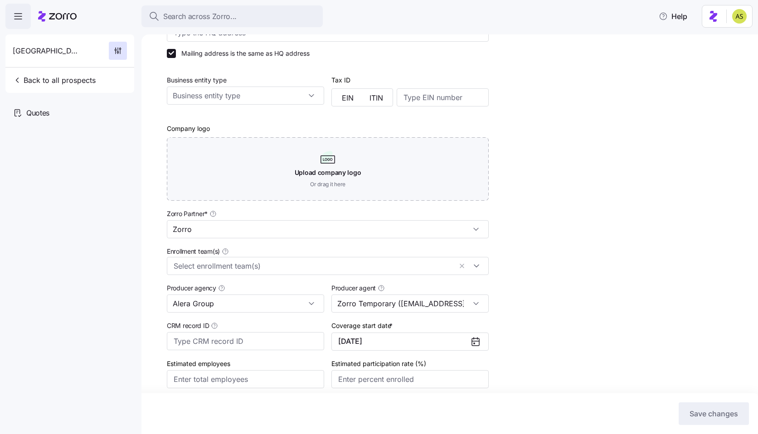
scroll to position [173, 0]
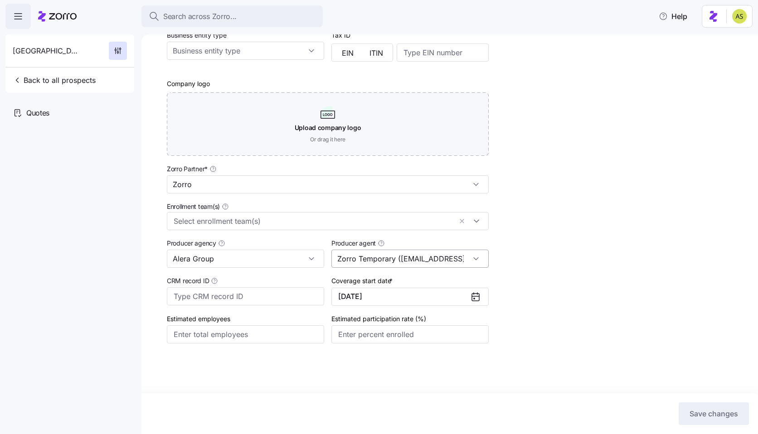
click at [372, 263] on input "Zorro Temporary (amit.s+zorrotemp@myzorro.co)" at bounding box center [409, 259] width 157 height 18
click at [505, 249] on div "Setup Onboard as an employer Company name (DBA) * Polk County Legal name is the…" at bounding box center [456, 133] width 579 height 510
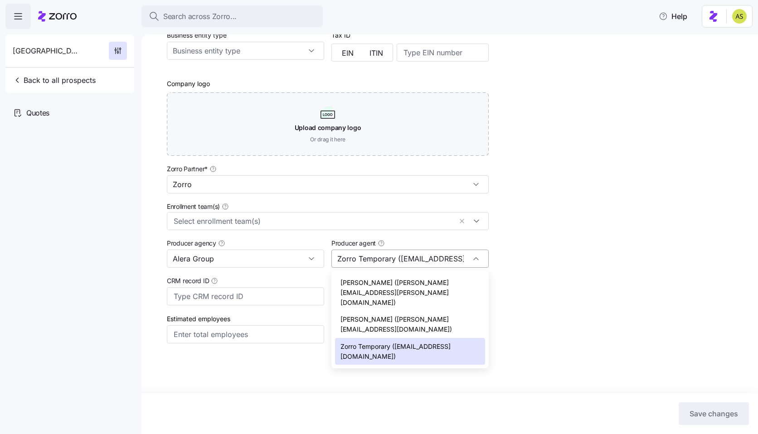
click at [409, 260] on input "Zorro Temporary (amit.s+zorrotemp@myzorro.co)" at bounding box center [409, 259] width 157 height 18
click at [398, 283] on span "Amy Measner (amy.measner@aleragroup.com)" at bounding box center [409, 292] width 139 height 29
type input "Amy Measner (amy.measner@aleragroup.com)"
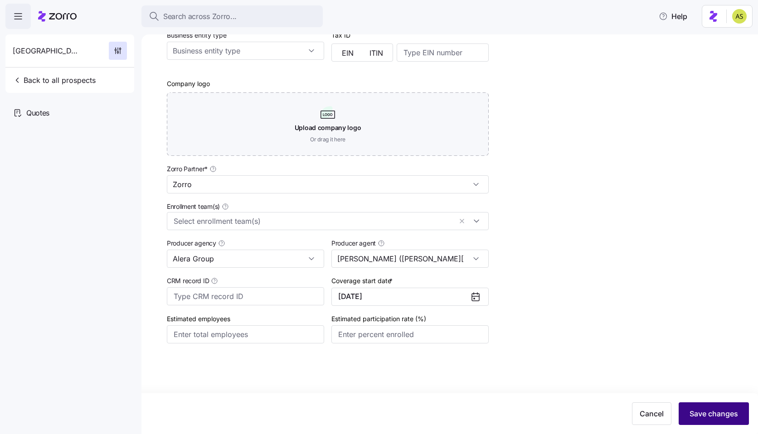
click at [706, 409] on span "Save changes" at bounding box center [714, 414] width 49 height 11
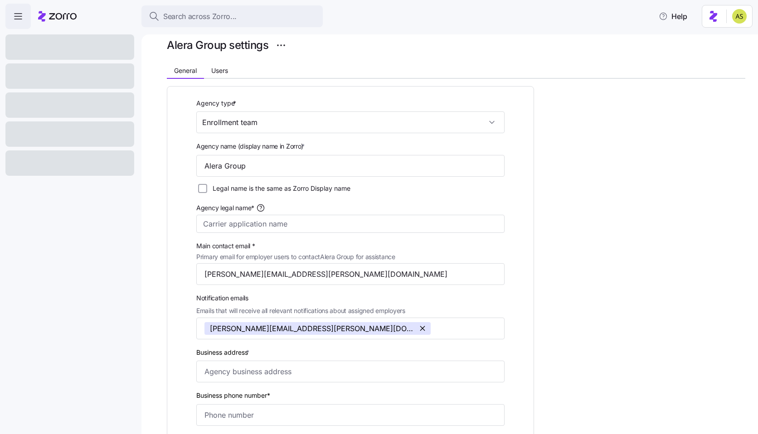
scroll to position [62, 0]
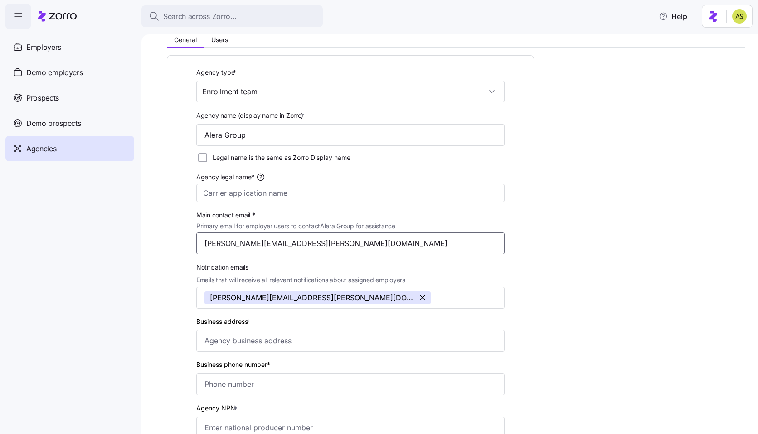
click at [268, 245] on input "[PERSON_NAME][EMAIL_ADDRESS][PERSON_NAME][DOMAIN_NAME]" at bounding box center [350, 244] width 308 height 22
paste input "+notifications"
type input "[PERSON_NAME][EMAIL_ADDRESS][PERSON_NAME][DOMAIN_NAME]"
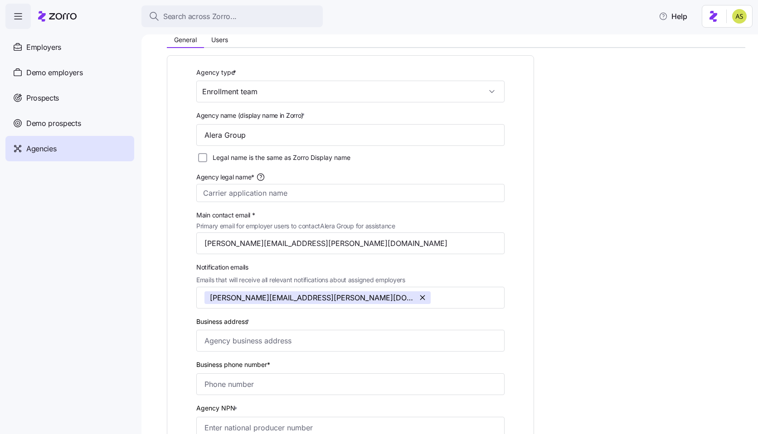
click at [525, 261] on div "Agency type * Enrollment team Agency name (display name in Zorro) * Alera Group…" at bounding box center [350, 357] width 367 height 604
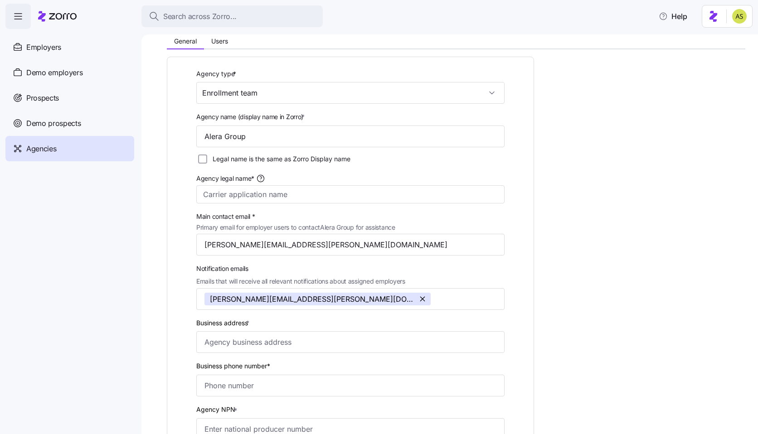
scroll to position [0, 0]
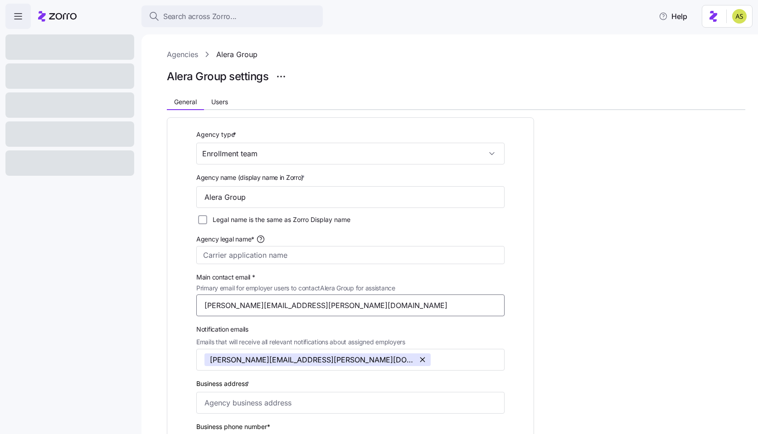
drag, startPoint x: 386, startPoint y: 301, endPoint x: 40, endPoint y: 301, distance: 345.5
click at [41, 301] on div "Search across Zorro... Help Agencies Alera Group Alera Group settings General U…" at bounding box center [379, 214] width 758 height 429
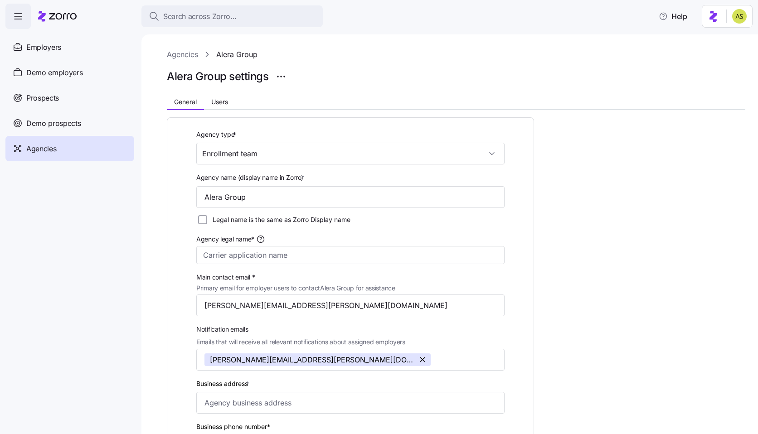
click at [176, 303] on div "Agency type * Enrollment team Agency name (display name in Zorro) * Alera Group…" at bounding box center [350, 419] width 367 height 604
drag, startPoint x: 373, startPoint y: 307, endPoint x: 36, endPoint y: 307, distance: 336.4
click at [37, 307] on div "Search across Zorro... Help Employers Demo employers Prospects Demo prospects A…" at bounding box center [379, 214] width 758 height 429
click at [104, 152] on div "Agencies" at bounding box center [69, 148] width 129 height 25
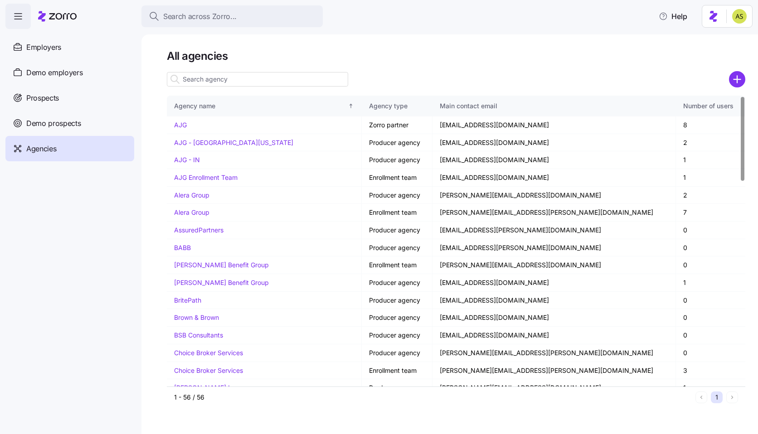
click at [208, 81] on input at bounding box center [257, 79] width 181 height 15
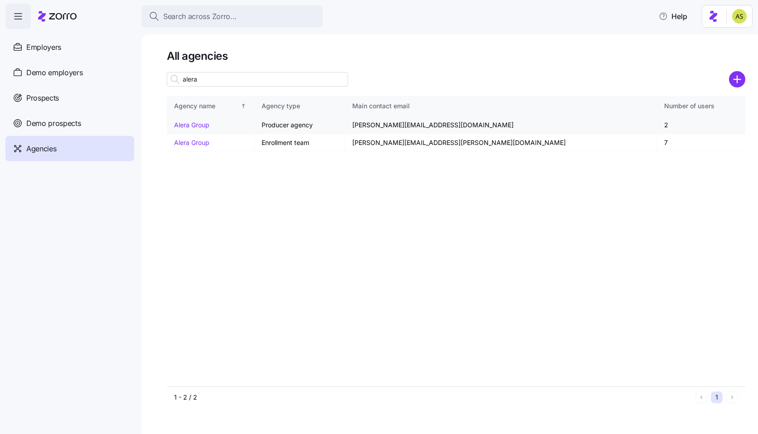
type input "alera"
click at [450, 126] on td "[PERSON_NAME][EMAIL_ADDRESS][DOMAIN_NAME]" at bounding box center [501, 126] width 312 height 18
copy td "[PERSON_NAME][EMAIL_ADDRESS][DOMAIN_NAME]"
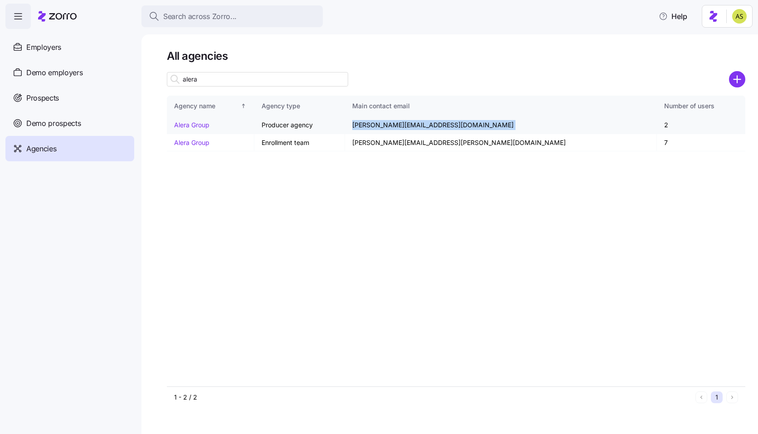
click at [201, 124] on link "Alera Group" at bounding box center [191, 125] width 35 height 8
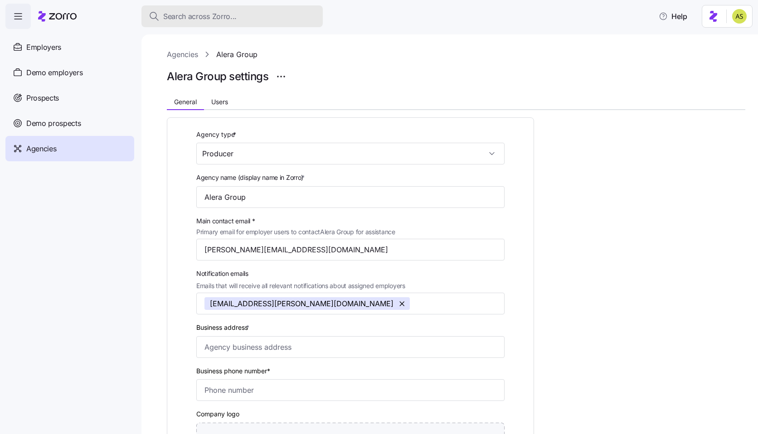
click at [253, 24] on button "Search across Zorro..." at bounding box center [231, 16] width 181 height 22
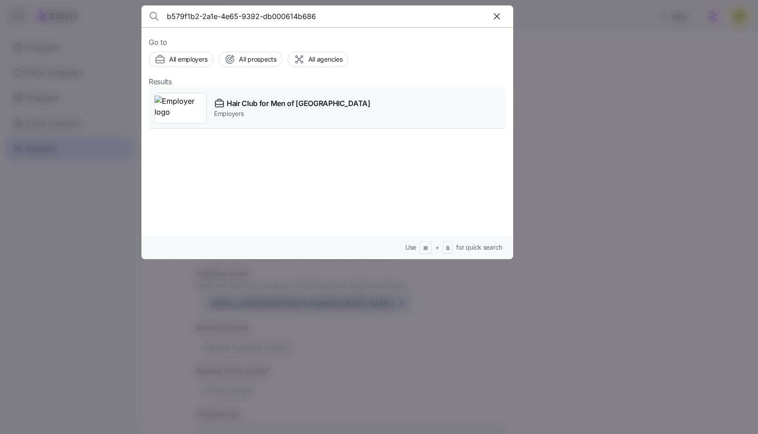
type input "b579f1b2-2a1e-4e65-9392-db000614b686"
click at [252, 109] on span "Employers" at bounding box center [292, 113] width 156 height 9
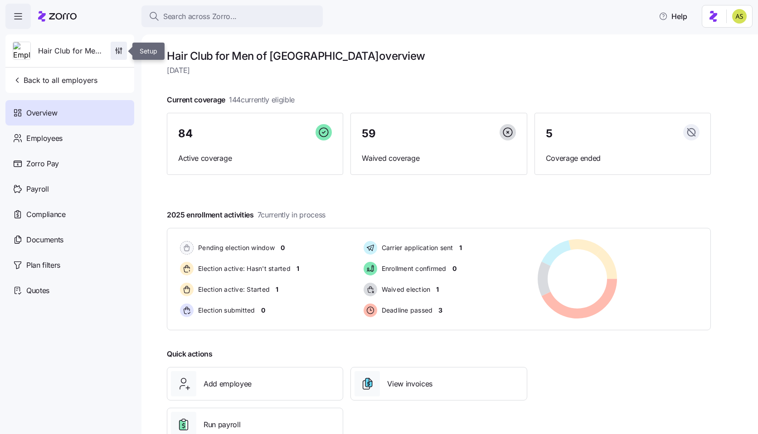
click at [123, 52] on span "button" at bounding box center [118, 50] width 15 height 17
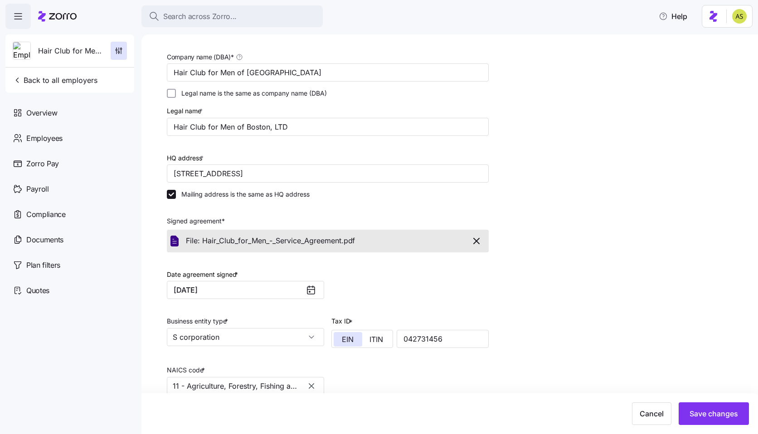
scroll to position [4, 0]
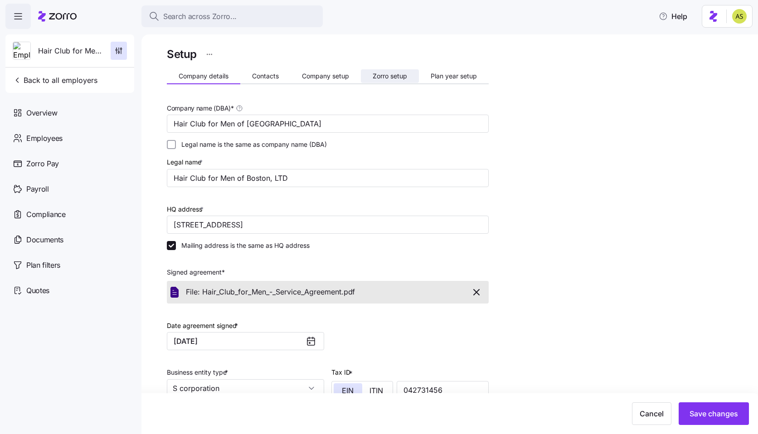
click at [393, 74] on span "Zorro setup" at bounding box center [390, 76] width 34 height 6
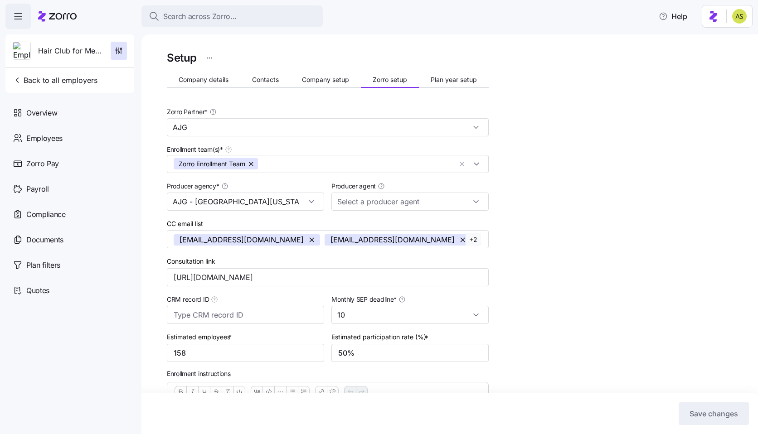
type input "[PERSON_NAME] ([EMAIL_ADDRESS][DOMAIN_NAME])"
click at [220, 78] on span "Company details" at bounding box center [204, 80] width 50 height 6
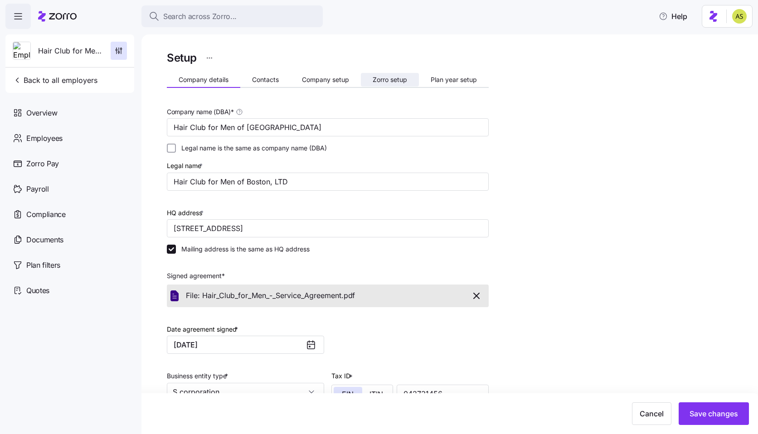
click at [383, 74] on button "Zorro setup" at bounding box center [390, 80] width 58 height 14
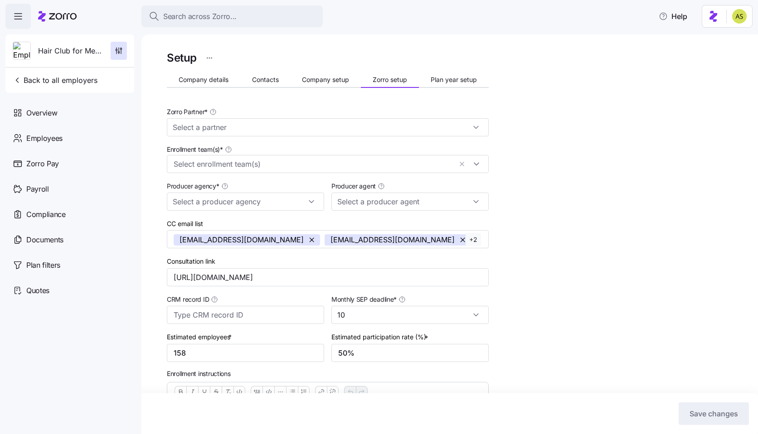
type input "[PERSON_NAME] ([EMAIL_ADDRESS][DOMAIN_NAME])"
type input "AJG"
type input "AJG - [GEOGRAPHIC_DATA][US_STATE]"
click at [475, 240] on button "+ 2" at bounding box center [473, 240] width 15 height 14
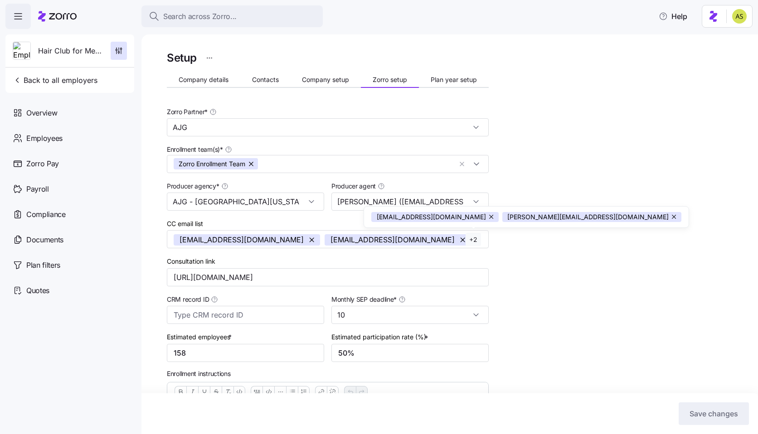
click at [575, 276] on div "Setup Company details Contacts Company setup Zorro setup Plan year setup Zorro …" at bounding box center [456, 312] width 579 height 526
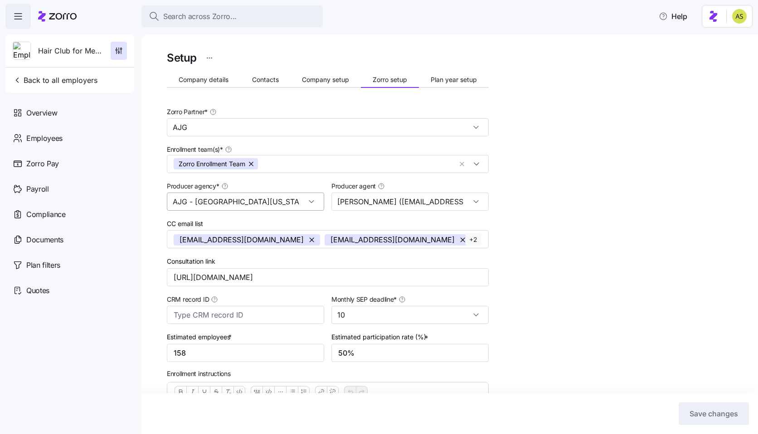
scroll to position [430, 0]
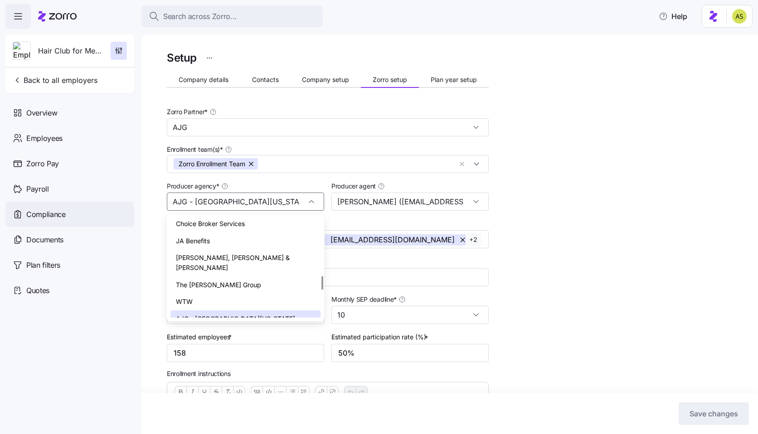
drag, startPoint x: 222, startPoint y: 203, endPoint x: 129, endPoint y: 203, distance: 92.5
click at [129, 203] on div "Search across Zorro... Help Hair Club for Men of Boston Back to all employers O…" at bounding box center [379, 214] width 758 height 429
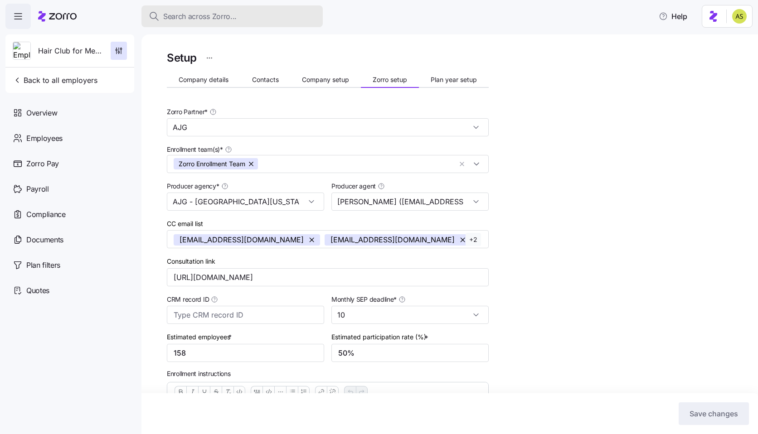
click at [193, 22] on button "Search across Zorro..." at bounding box center [231, 16] width 181 height 22
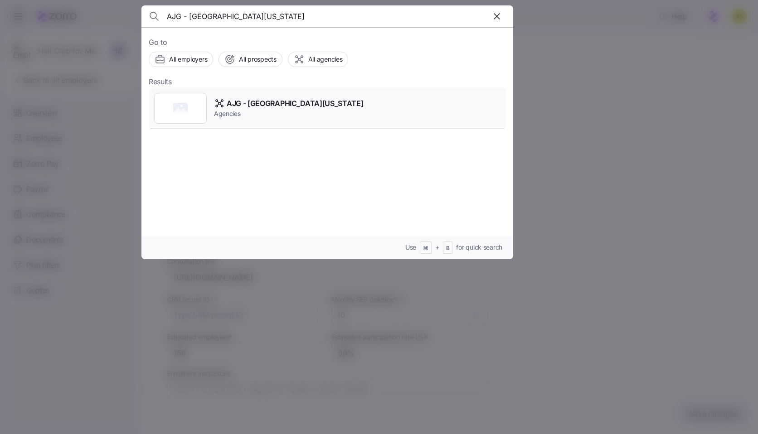
type input "AJG - [GEOGRAPHIC_DATA][US_STATE]"
click at [291, 118] on div "AJG - Central [US_STATE] Agencies" at bounding box center [327, 109] width 357 height 42
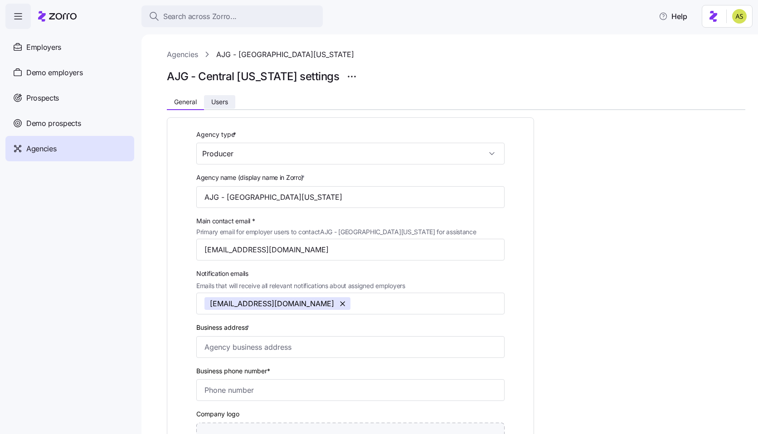
click at [226, 102] on span "Users" at bounding box center [219, 102] width 17 height 6
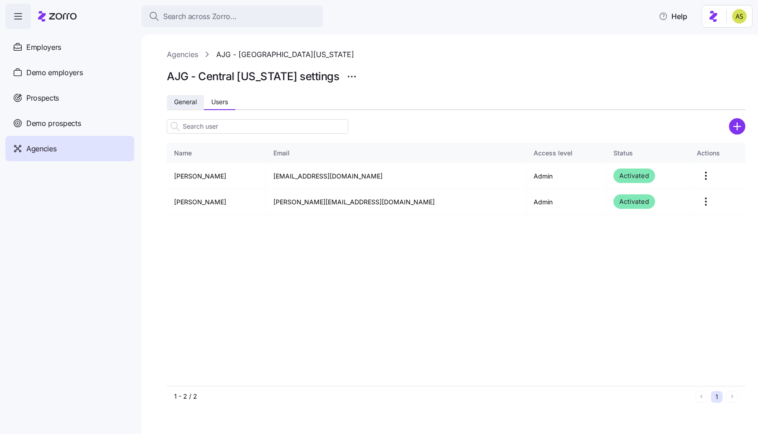
click at [190, 107] on button "General" at bounding box center [185, 102] width 37 height 14
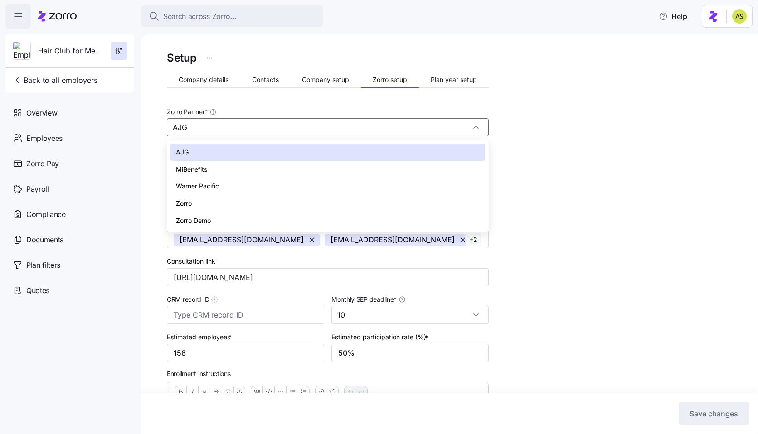
drag, startPoint x: 214, startPoint y: 124, endPoint x: 135, endPoint y: 124, distance: 79.3
click at [135, 124] on div "Search across Zorro... Help Hair Club for Men of Boston Back to all employers O…" at bounding box center [379, 214] width 758 height 429
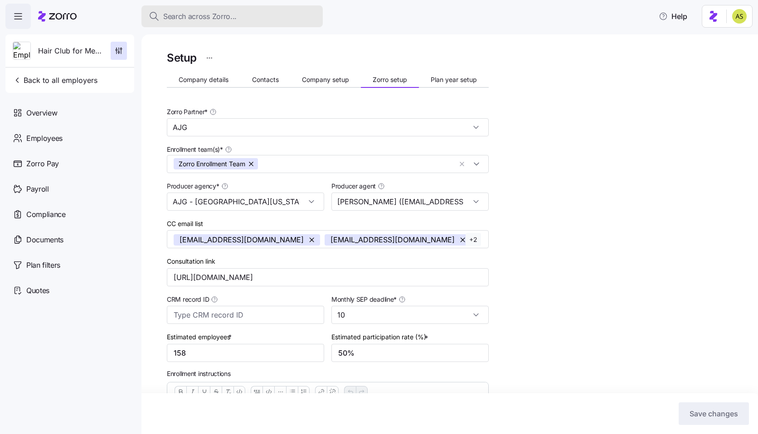
click at [205, 17] on span "Search across Zorro..." at bounding box center [199, 16] width 73 height 11
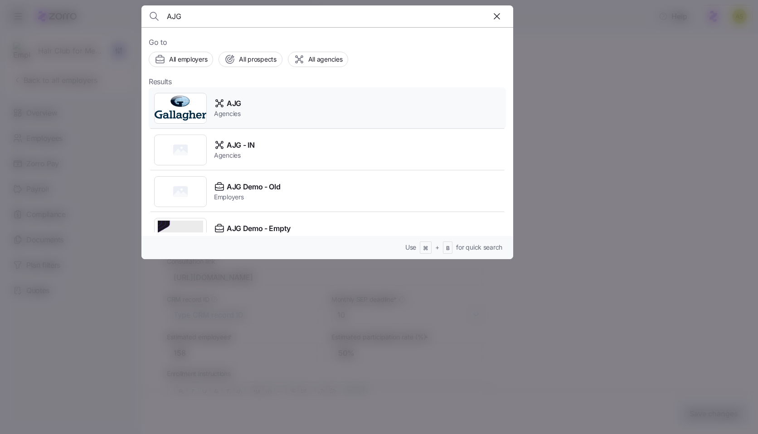
type input "AJG"
click at [291, 111] on div "AJG Agencies" at bounding box center [327, 109] width 357 height 42
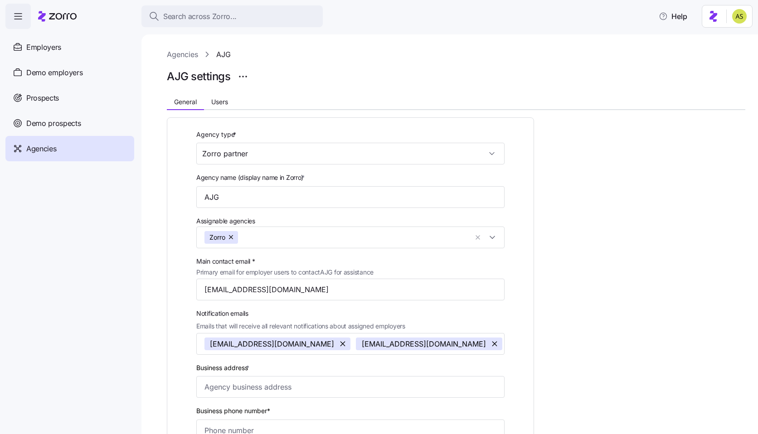
click at [200, 32] on main "Agencies AJG AJG settings General Users Agency type * Zorro partner Agency name…" at bounding box center [379, 214] width 758 height 429
click at [208, 26] on button "Search across Zorro..." at bounding box center [231, 16] width 181 height 22
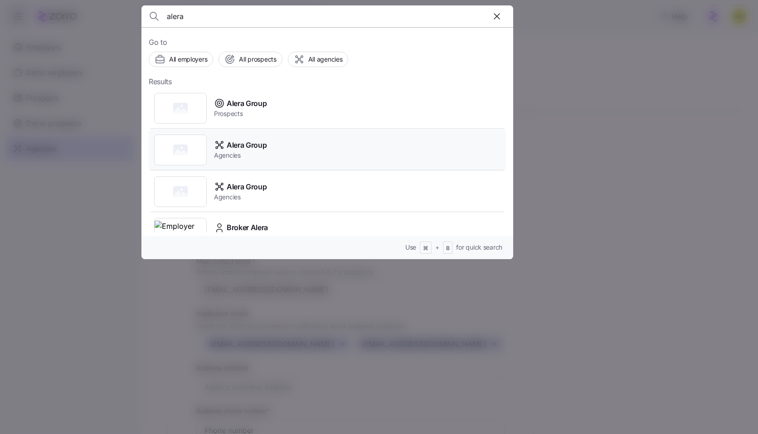
type input "alera"
click at [265, 148] on span "Alera Group" at bounding box center [247, 145] width 40 height 11
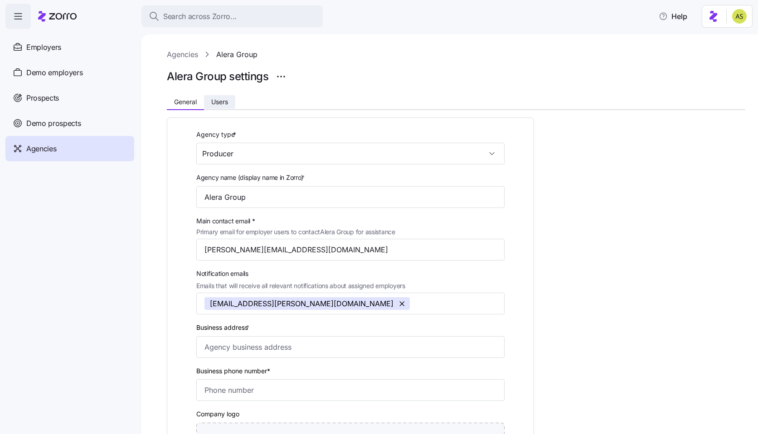
click at [231, 102] on button "Users" at bounding box center [219, 102] width 31 height 14
